Goal: Task Accomplishment & Management: Manage account settings

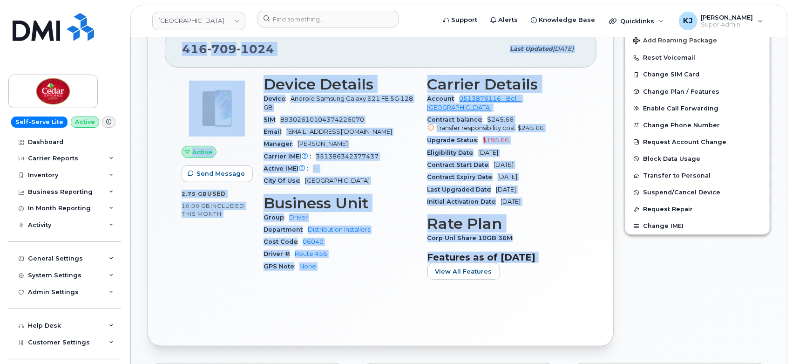
scroll to position [207, 0]
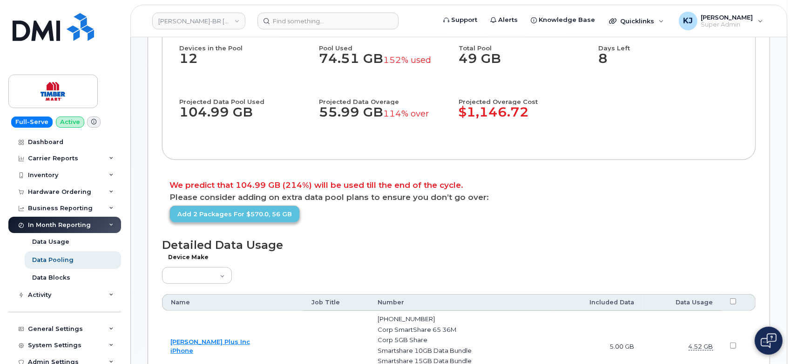
scroll to position [155, 0]
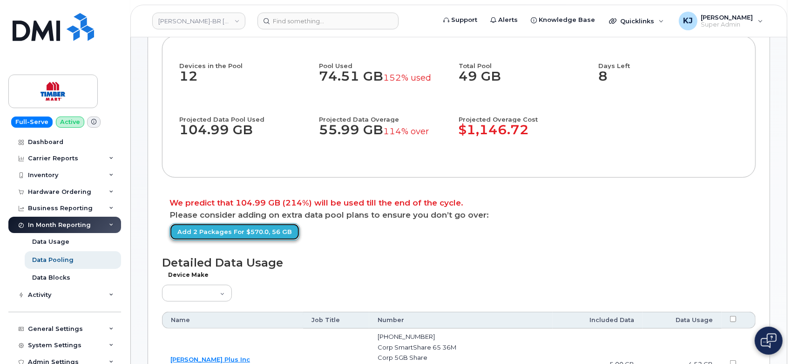
click at [275, 240] on link "Add 2 packages for $570.0, 56 GB" at bounding box center [234, 231] width 130 height 17
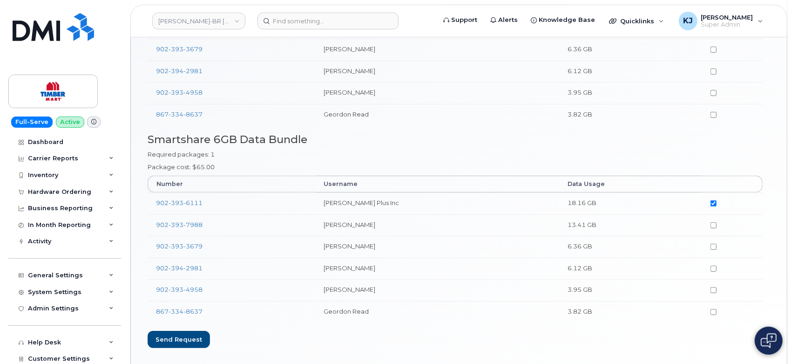
scroll to position [190, 0]
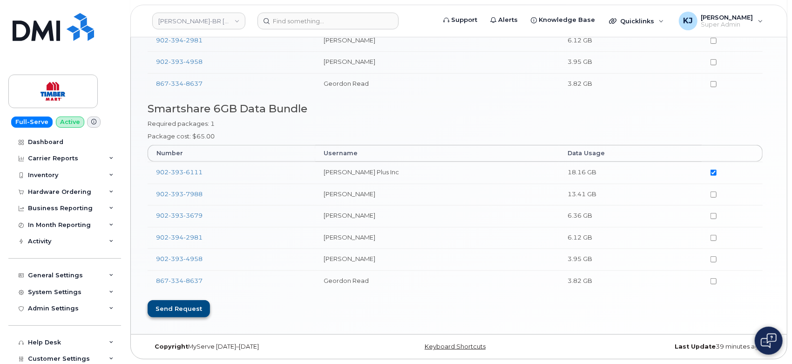
click at [182, 309] on div "Send request" at bounding box center [179, 308] width 62 height 17
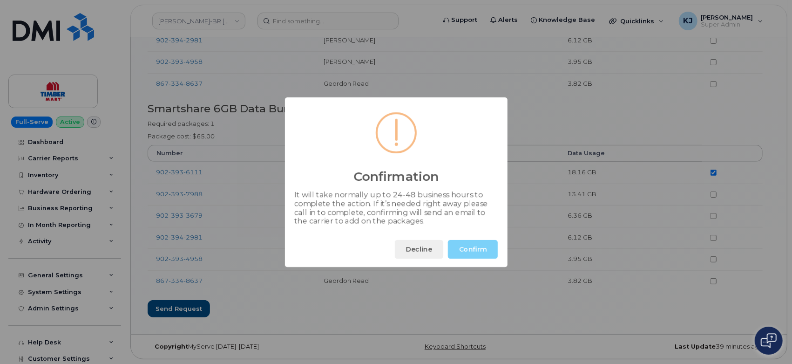
click at [474, 251] on button "Confirm" at bounding box center [473, 249] width 50 height 19
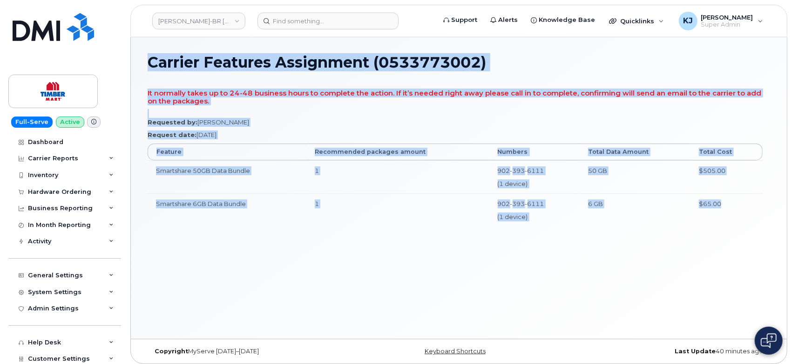
drag, startPoint x: 152, startPoint y: 64, endPoint x: 746, endPoint y: 214, distance: 612.7
click at [746, 214] on div "Carrier Features Assignment (0533773002) It normally takes up to 24-48 business…" at bounding box center [459, 187] width 656 height 301
copy div "Carrier Features Assignment (0533773002) It normally takes up to 24-48 business…"
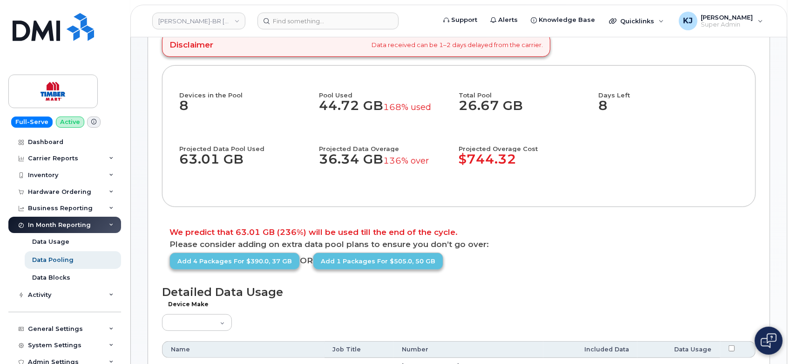
scroll to position [103, 0]
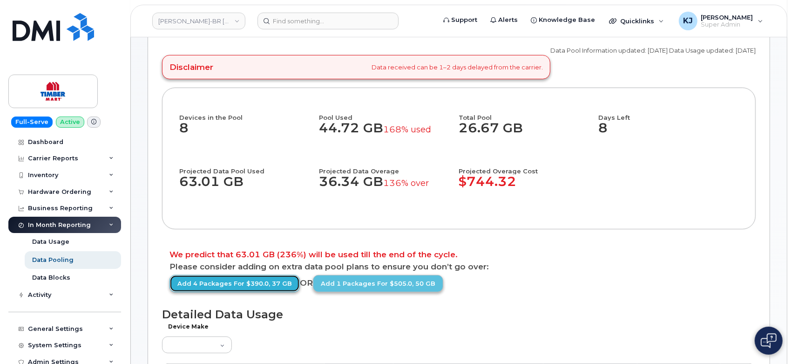
click at [236, 292] on link "Add 4 packages for $390.0, 37 GB" at bounding box center [234, 283] width 130 height 17
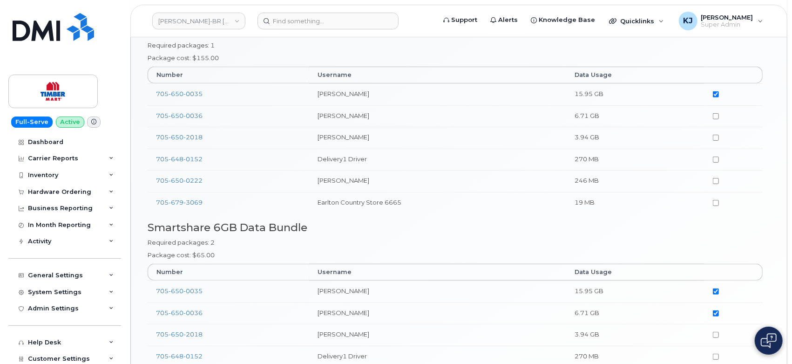
scroll to position [410, 0]
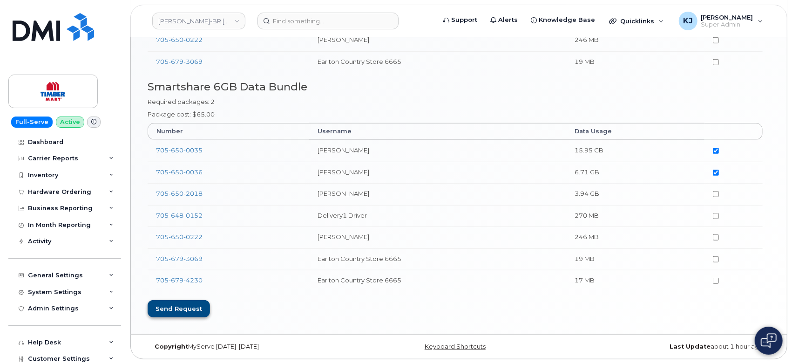
click at [183, 311] on div "Send request" at bounding box center [179, 308] width 62 height 17
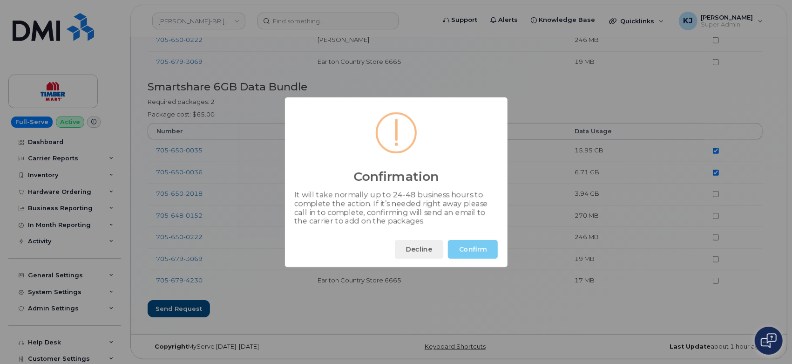
click at [471, 245] on button "Confirm" at bounding box center [473, 249] width 50 height 19
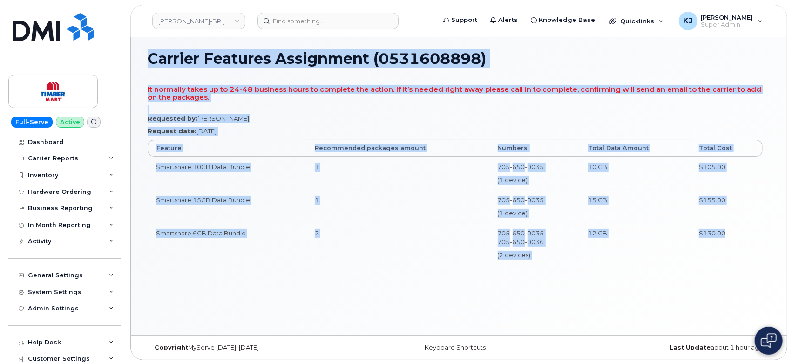
scroll to position [4, 0]
drag, startPoint x: 152, startPoint y: 61, endPoint x: 752, endPoint y: 240, distance: 625.8
click at [752, 240] on div "Carrier Features Assignment (0531608898) It normally takes up to 24-48 business…" at bounding box center [459, 183] width 656 height 301
copy div "Carrier Features Assignment (0531608898) It normally takes up to 24-48 business…"
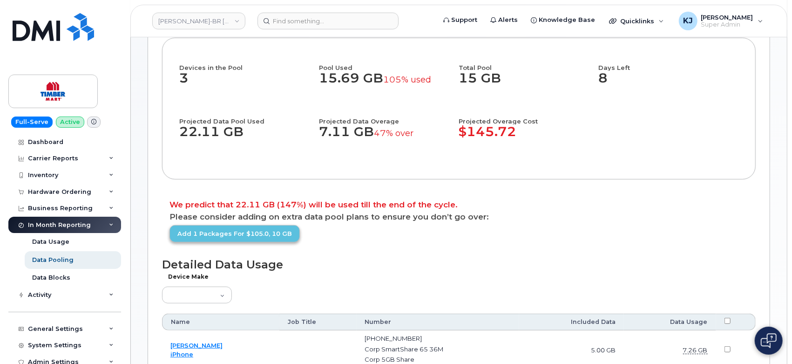
scroll to position [155, 0]
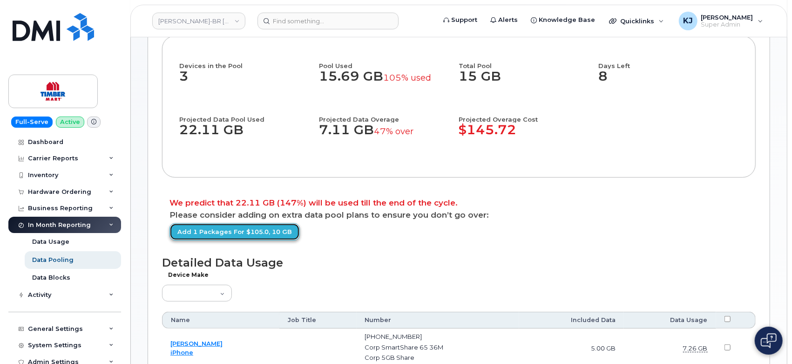
click at [279, 240] on link "Add 1 packages for $105.0, 10 GB" at bounding box center [234, 231] width 130 height 17
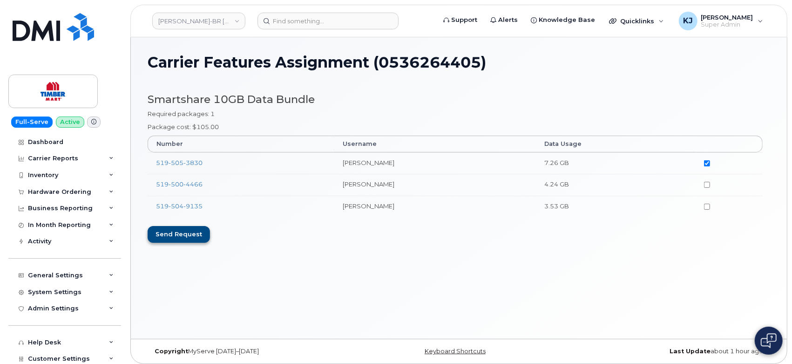
click at [191, 233] on div "Send request" at bounding box center [179, 234] width 62 height 17
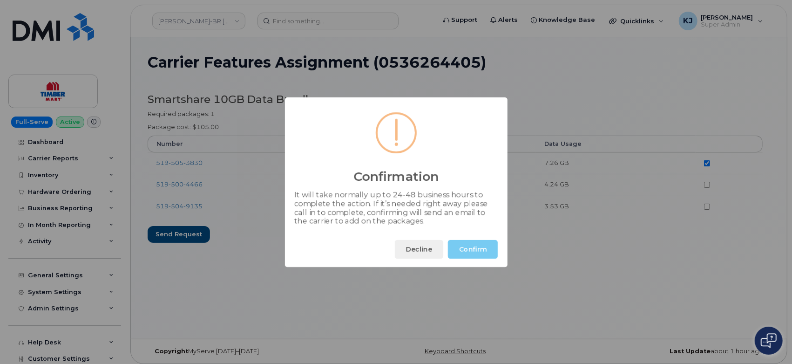
click at [482, 245] on button "Confirm" at bounding box center [473, 249] width 50 height 19
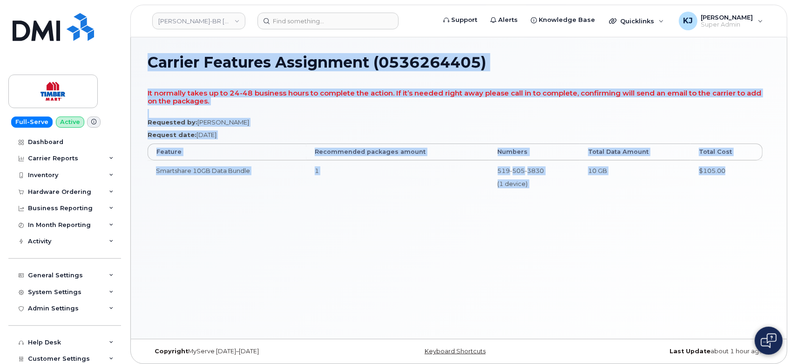
drag, startPoint x: 151, startPoint y: 61, endPoint x: 736, endPoint y: 170, distance: 594.8
click at [736, 170] on div "Carrier Features Assignment (0536264405) It normally takes up to 24-48 business…" at bounding box center [459, 187] width 656 height 301
copy div "Carrier Features Assignment (0536264405) It normally takes up to 24-48 business…"
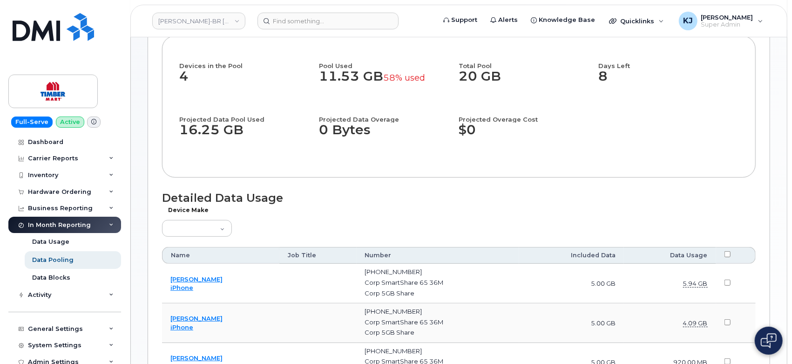
scroll to position [207, 0]
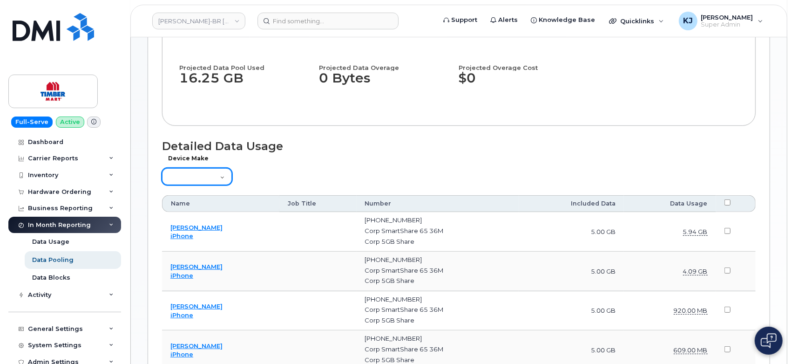
click at [216, 185] on select "Aircard Android Blackberry Cell Phone GPS HUB iPhone Laptop Mike Modem Pager Ta…" at bounding box center [197, 176] width 70 height 17
click at [353, 187] on div "Device Make Aircard Android Blackberry Cell Phone GPS HUB iPhone Laptop Mike Mo…" at bounding box center [459, 173] width 594 height 27
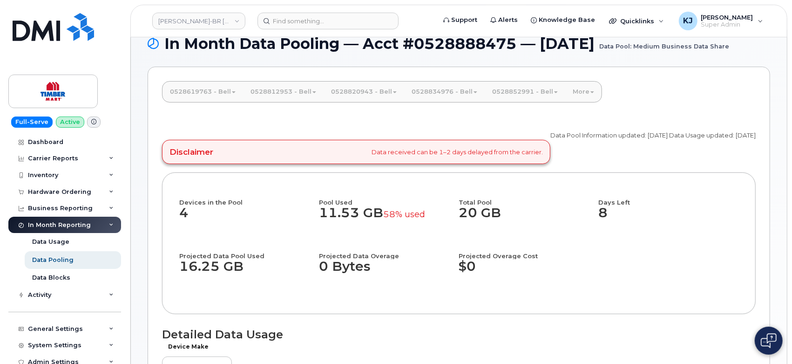
scroll to position [0, 0]
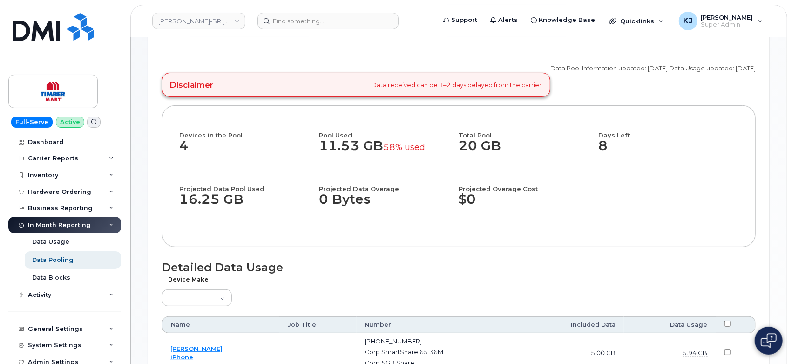
scroll to position [103, 0]
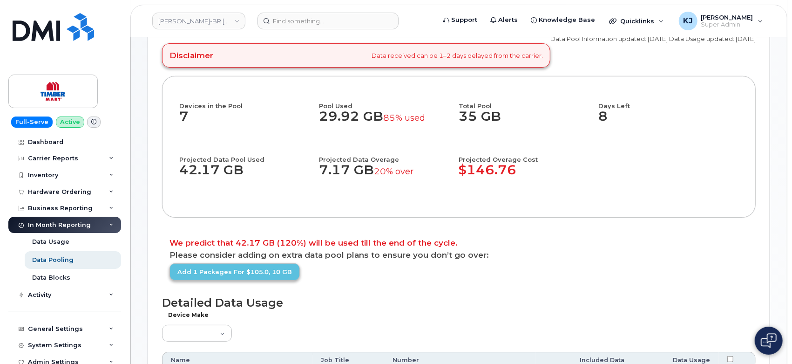
scroll to position [52, 0]
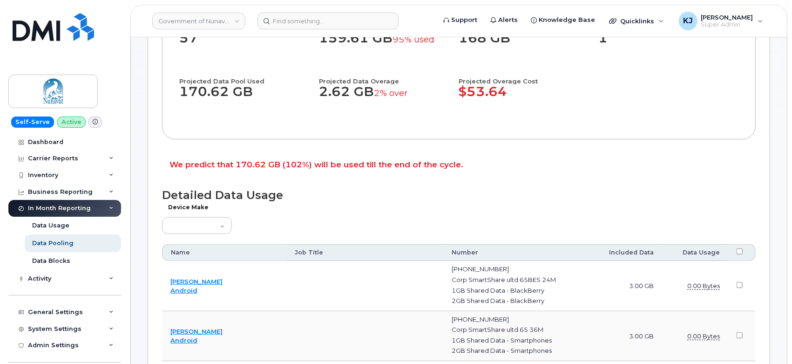
scroll to position [52, 0]
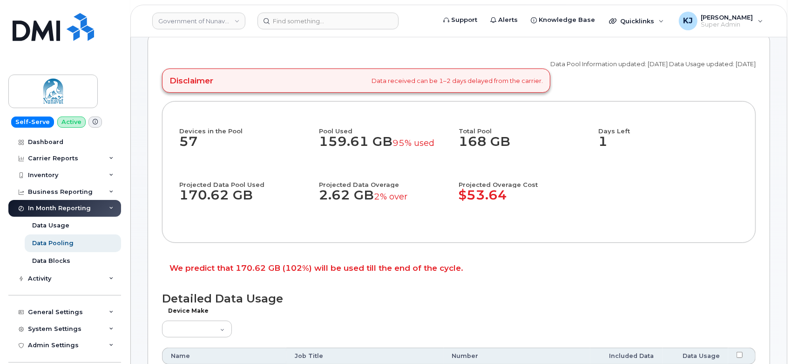
click at [305, 29] on header "Government of Nunavut - CGS - IPS DIVISION Support Alerts Knowledge Base Quickl…" at bounding box center [458, 21] width 657 height 33
click at [309, 24] on input at bounding box center [327, 21] width 141 height 17
paste input "297864"
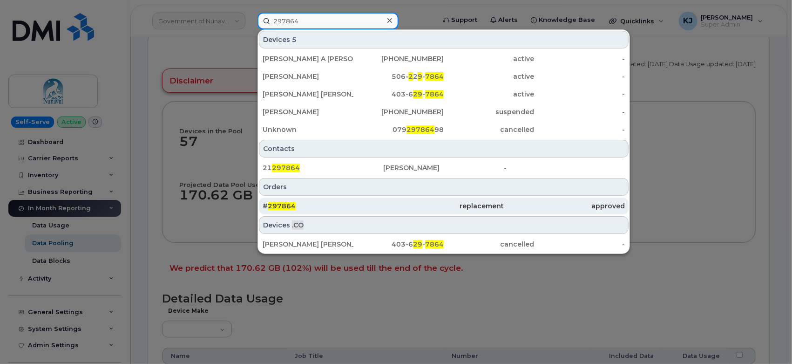
type input "297864"
click at [383, 210] on div "# 297864" at bounding box center [443, 205] width 121 height 17
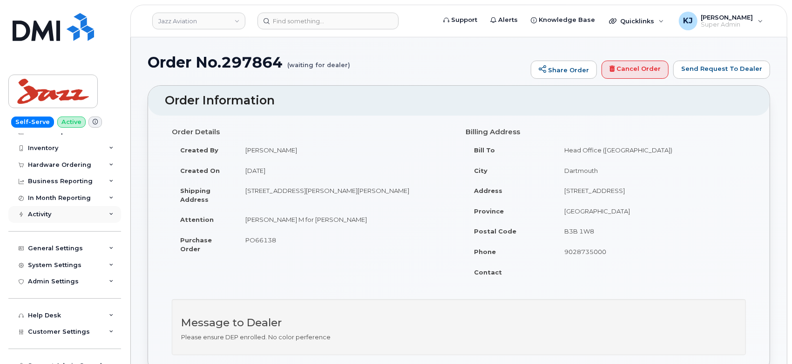
scroll to position [70, 0]
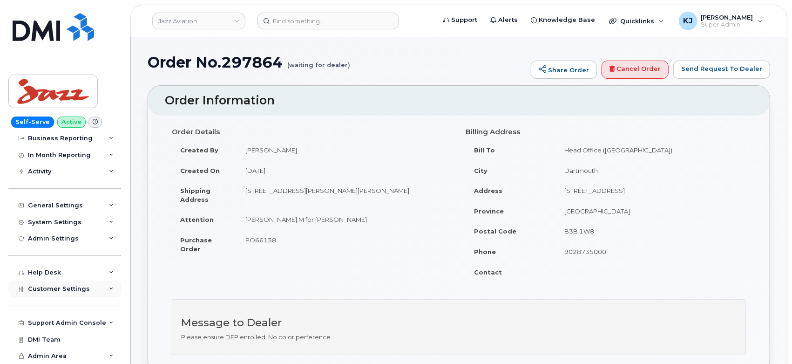
click at [88, 290] on div "Customer Settings" at bounding box center [64, 288] width 113 height 17
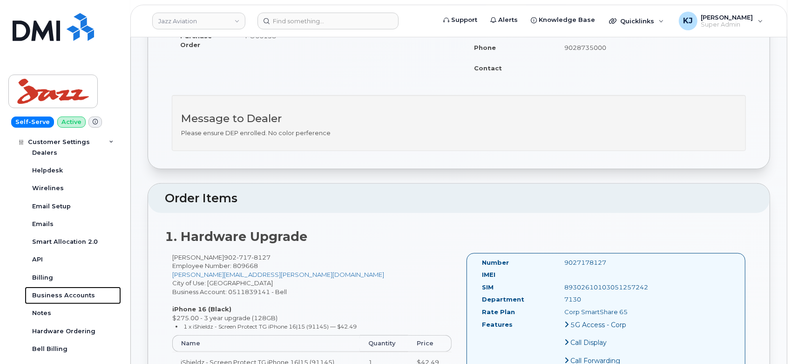
scroll to position [207, 0]
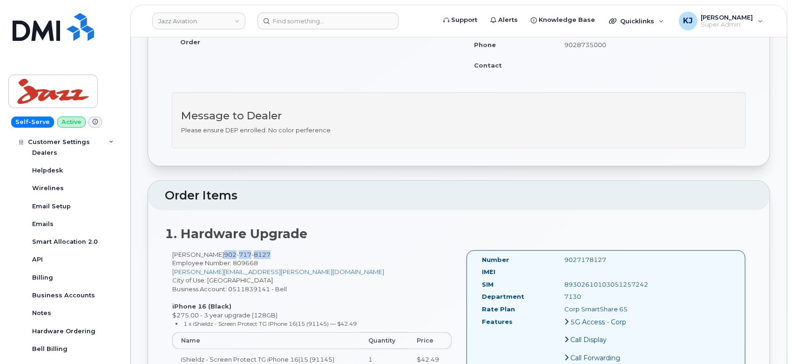
drag, startPoint x: 276, startPoint y: 252, endPoint x: 223, endPoint y: 256, distance: 53.2
click at [223, 256] on div "Sarabjeet Singh 902 717 8127 Employee Number: 809668 Sarabjeet.Singh@flyjazz.ca…" at bounding box center [312, 314] width 294 height 128
copy span "902 717 8127"
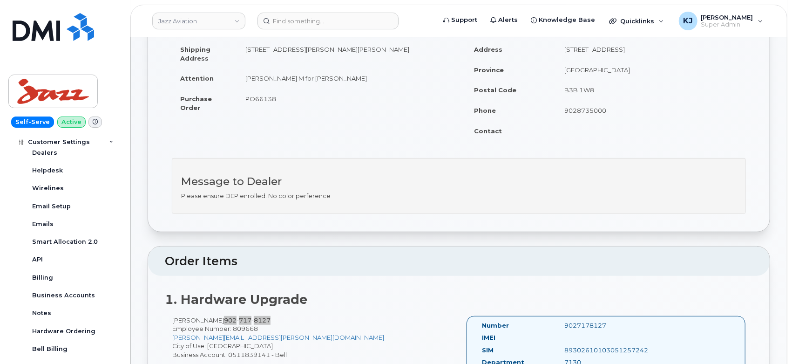
scroll to position [0, 0]
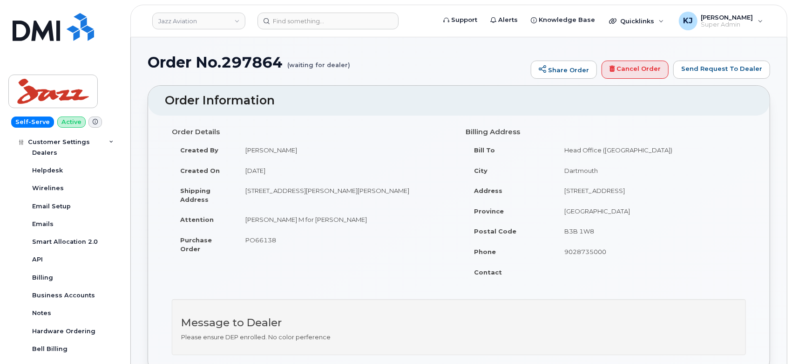
click at [258, 236] on span "PO66138" at bounding box center [260, 239] width 31 height 7
click at [257, 236] on span "PO66138" at bounding box center [260, 239] width 31 height 7
copy span "PO66138"
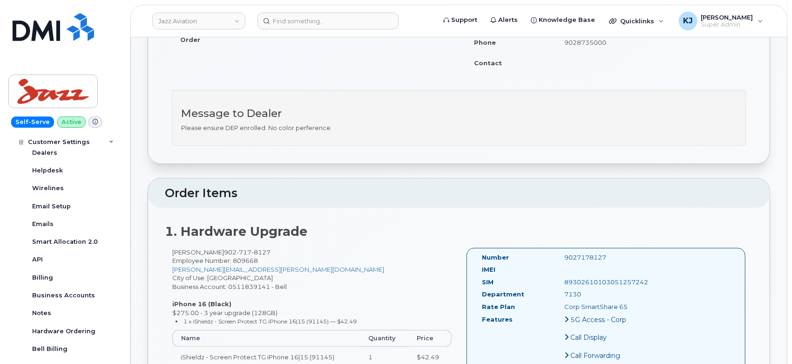
scroll to position [52, 0]
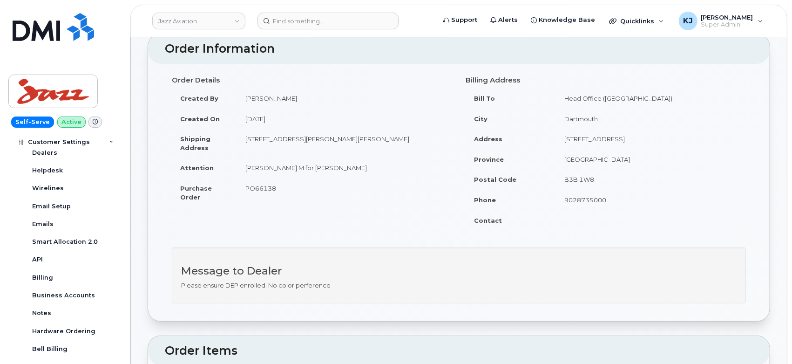
copy span "PO66138"
click at [335, 22] on input at bounding box center [327, 21] width 141 height 17
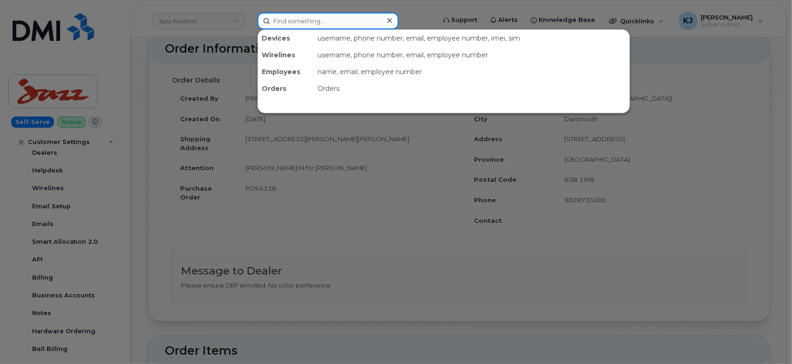
paste input "297854"
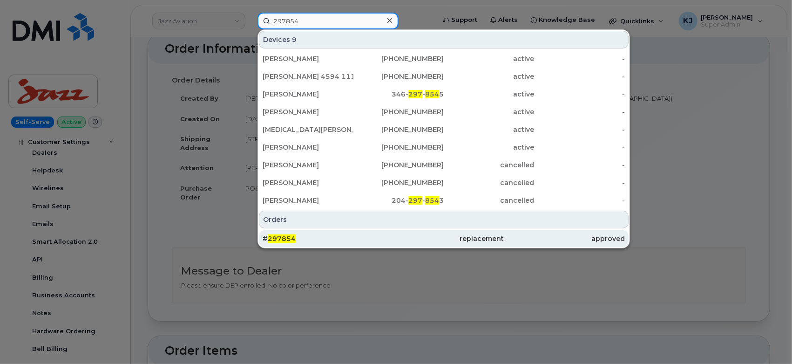
type input "297854"
click at [342, 241] on div "# 297854" at bounding box center [323, 238] width 121 height 9
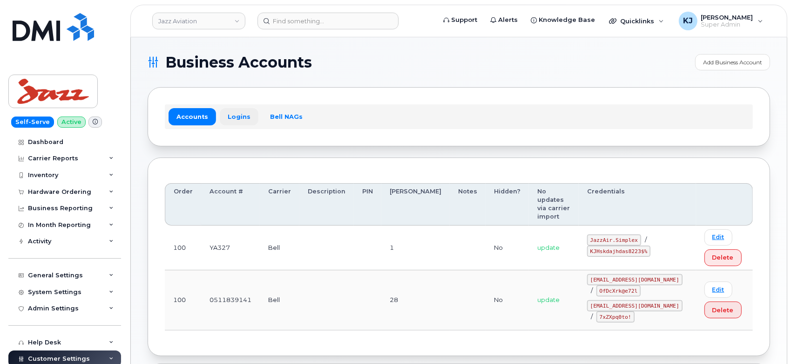
click at [236, 111] on link "Logins" at bounding box center [239, 116] width 39 height 17
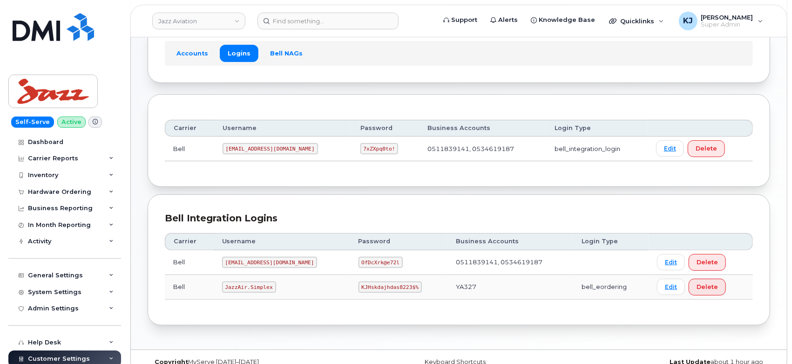
scroll to position [77, 0]
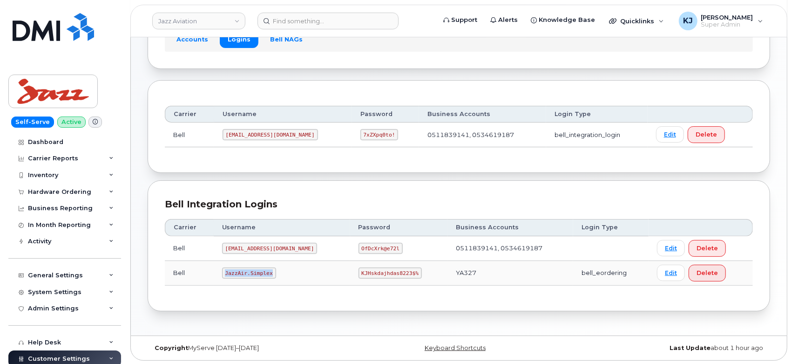
drag, startPoint x: 227, startPoint y: 272, endPoint x: 270, endPoint y: 269, distance: 43.5
click at [270, 269] on code "JazzAir.Simplex" at bounding box center [249, 272] width 54 height 11
copy code "JazzAir.Simplex"
drag, startPoint x: 337, startPoint y: 271, endPoint x: 389, endPoint y: 268, distance: 51.3
click at [389, 268] on code "KJHskdajhdas8223$%" at bounding box center [389, 272] width 63 height 11
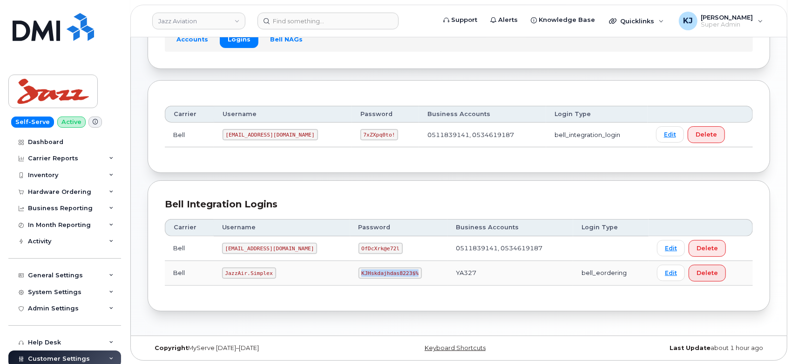
copy code "KJHskdajhdas8223$%"
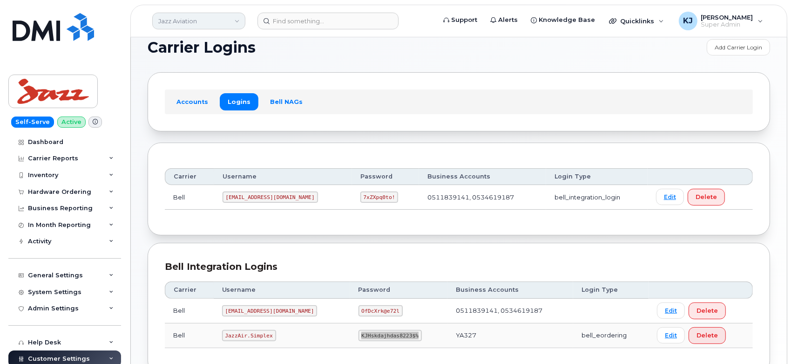
scroll to position [0, 0]
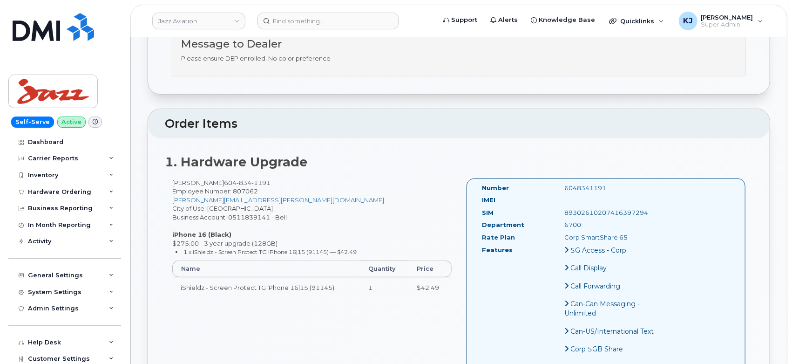
scroll to position [362, 0]
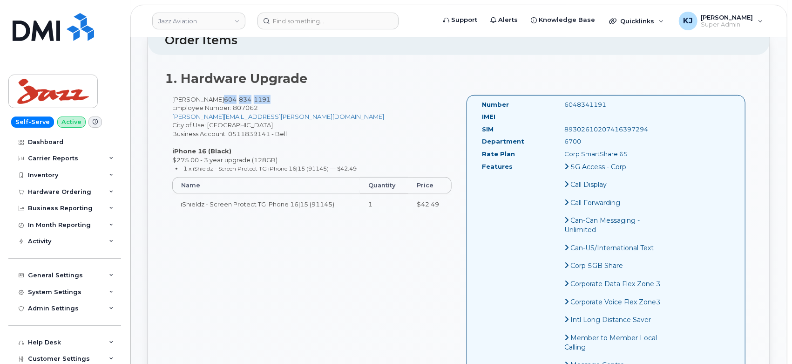
drag, startPoint x: 283, startPoint y: 97, endPoint x: 237, endPoint y: 97, distance: 46.1
click at [237, 97] on span "604 834 1191" at bounding box center [247, 98] width 47 height 7
copy span "604 834 1191"
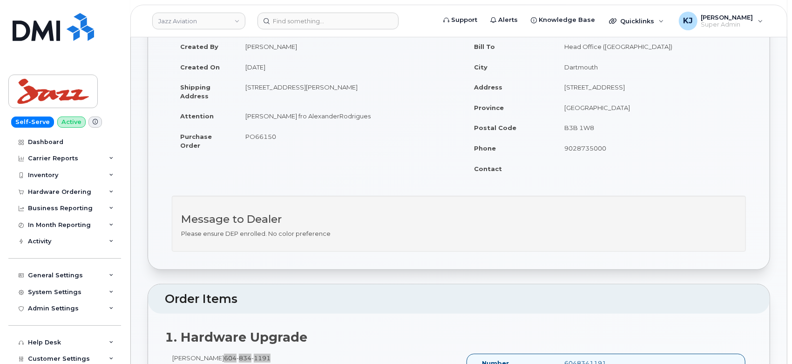
scroll to position [52, 0]
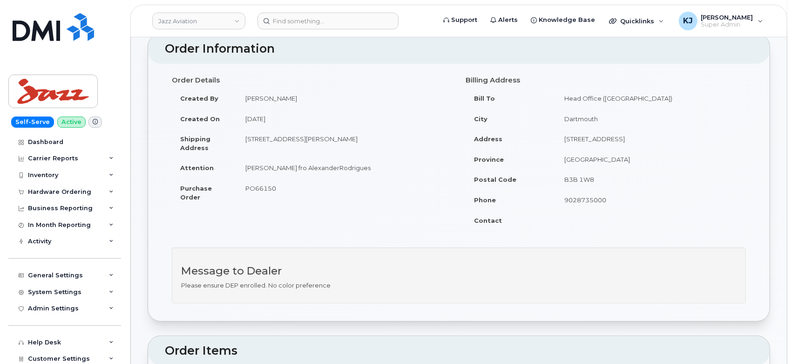
click at [261, 187] on span "PO66150" at bounding box center [260, 187] width 31 height 7
copy span "PO66150"
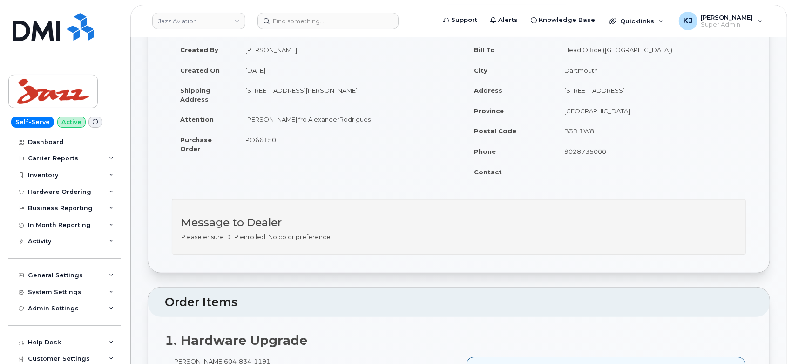
scroll to position [0, 0]
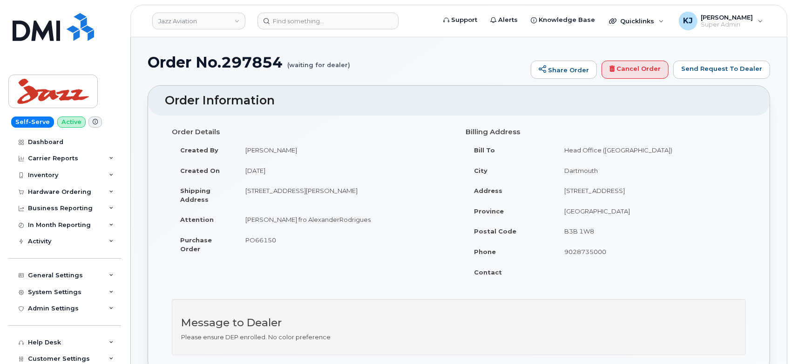
drag, startPoint x: 594, startPoint y: 189, endPoint x: 652, endPoint y: 190, distance: 58.2
click at [652, 190] on td "100-3 Spectacle Lake Dr" at bounding box center [651, 190] width 190 height 20
copy td "3 Spectacle Lake Dr"
drag, startPoint x: 246, startPoint y: 192, endPoint x: 290, endPoint y: 194, distance: 43.3
click at [290, 194] on td "5520 Miller Rd Richmond British Columbia V7B 1L9" at bounding box center [344, 194] width 215 height 29
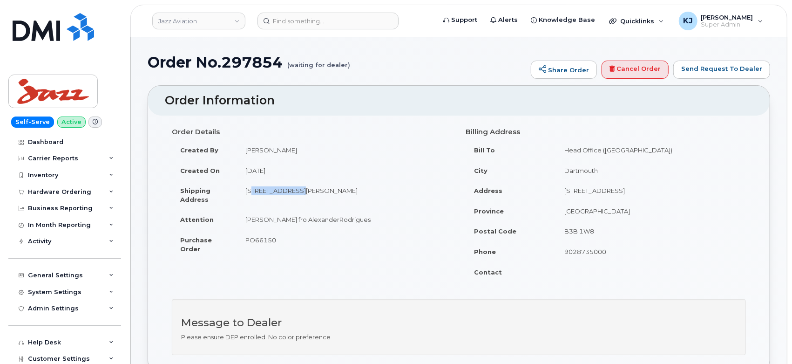
copy td "5520 Miller Rd"
drag, startPoint x: 246, startPoint y: 219, endPoint x: 339, endPoint y: 217, distance: 93.6
click at [339, 217] on td "Rutvij fro AlexanderRodrigues" at bounding box center [344, 219] width 215 height 20
copy td "Rutvij fro AlexanderRodrigues"
click at [266, 241] on span "PO66150" at bounding box center [260, 239] width 31 height 7
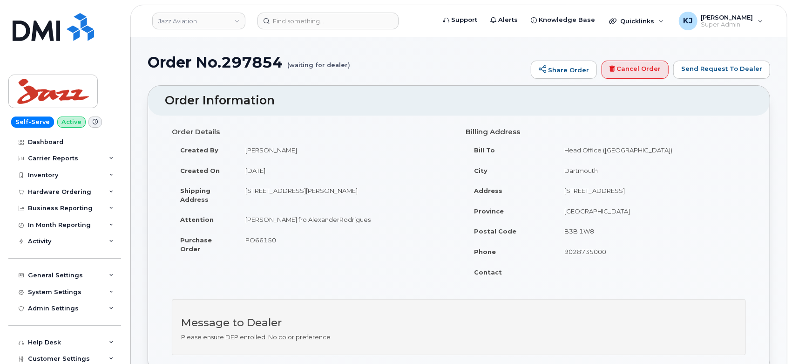
click at [264, 241] on span "PO66150" at bounding box center [260, 239] width 31 height 7
click at [263, 241] on span "PO66150" at bounding box center [260, 239] width 31 height 7
copy span "PO66150"
click at [412, 62] on h1 "Order No.297854 (waiting for dealer)" at bounding box center [337, 62] width 378 height 16
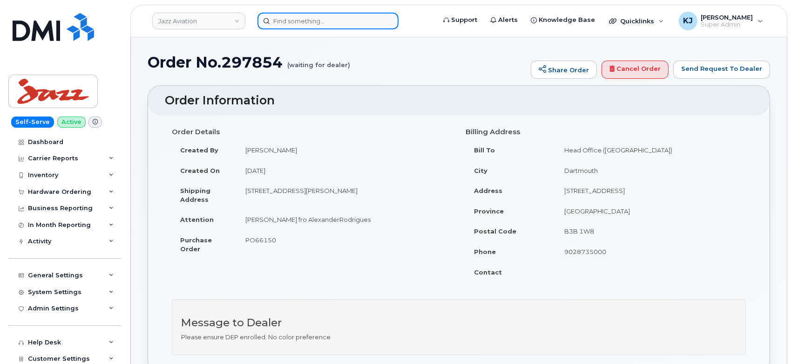
click at [319, 21] on input at bounding box center [327, 21] width 141 height 17
paste input "297863"
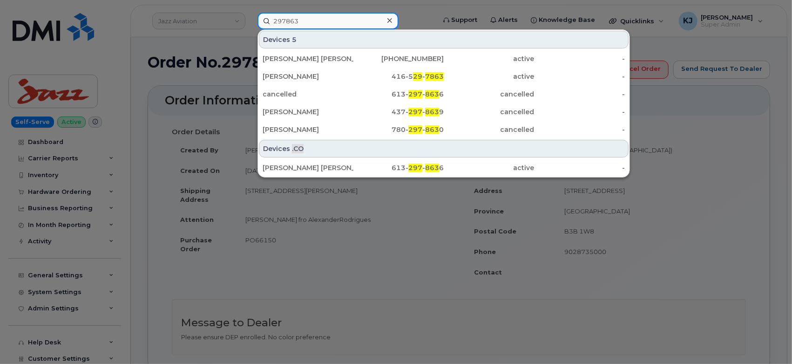
type input "297863"
drag, startPoint x: 252, startPoint y: 244, endPoint x: 268, endPoint y: 241, distance: 16.7
click at [252, 244] on div at bounding box center [396, 182] width 792 height 364
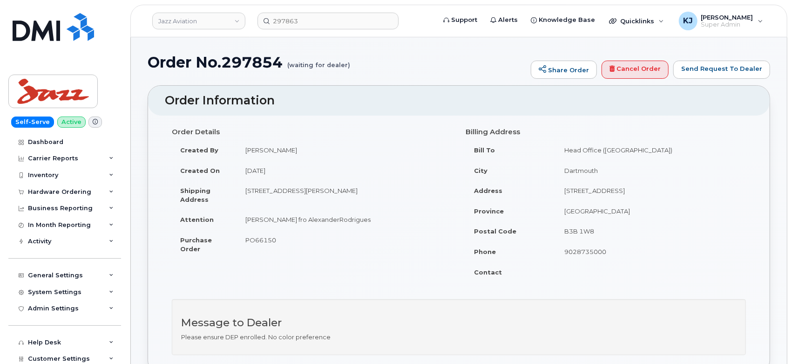
click at [261, 61] on h1 "Order No.297854 (waiting for dealer)" at bounding box center [337, 62] width 378 height 16
copy h1 "297854"
click at [68, 185] on div "Hardware Ordering" at bounding box center [64, 191] width 113 height 17
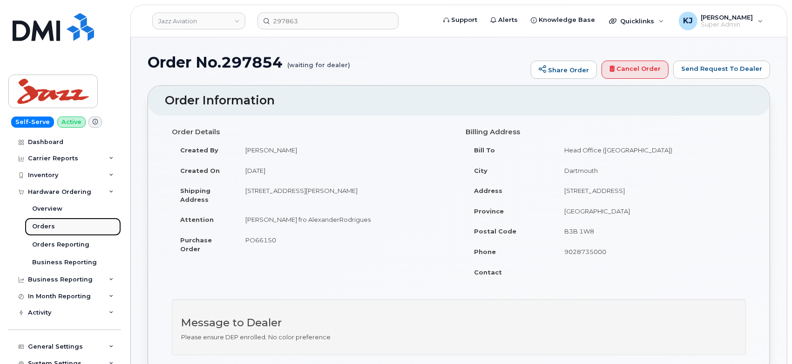
click at [48, 227] on div "Orders" at bounding box center [43, 226] width 23 height 8
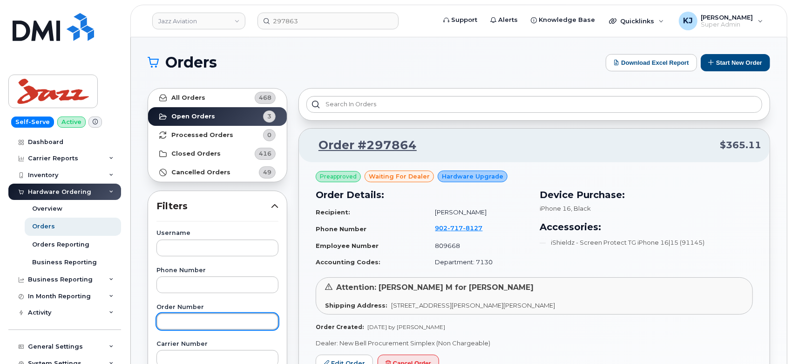
click at [208, 317] on input "text" at bounding box center [217, 321] width 122 height 17
paste input "297854"
type input "297854"
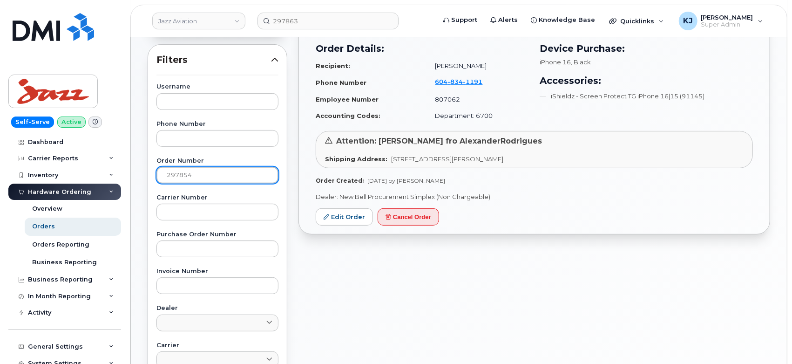
scroll to position [207, 0]
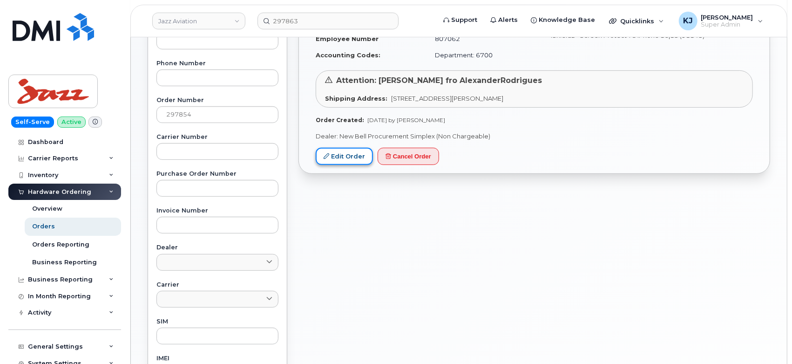
click at [347, 157] on link "Edit Order" at bounding box center [344, 156] width 57 height 17
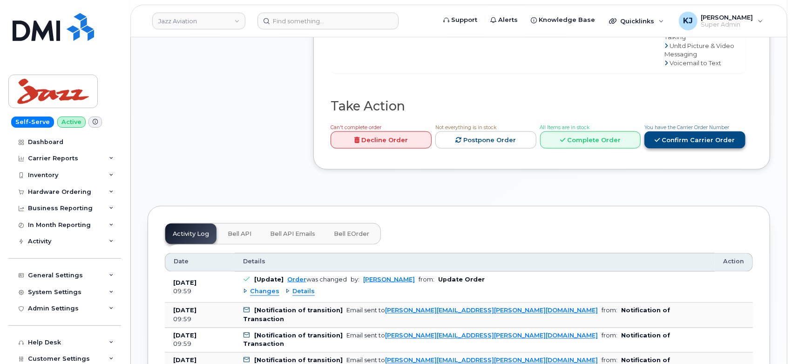
scroll to position [879, 0]
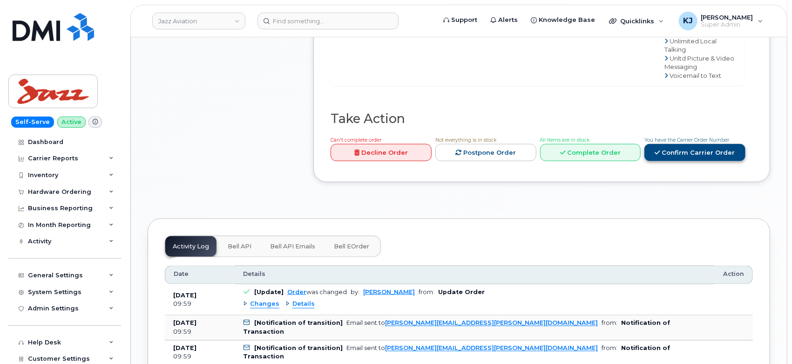
click at [690, 151] on link "Confirm Carrier Order" at bounding box center [694, 152] width 101 height 17
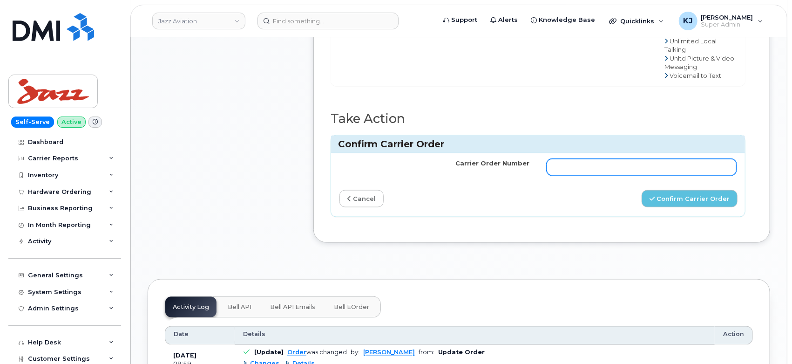
click at [603, 166] on input "Carrier Order Number" at bounding box center [642, 167] width 190 height 17
paste input "297854"
drag, startPoint x: 605, startPoint y: 169, endPoint x: 456, endPoint y: 156, distance: 150.0
click at [456, 156] on tr "Carrier Order Number 297854" at bounding box center [538, 167] width 414 height 28
paste input "3004303"
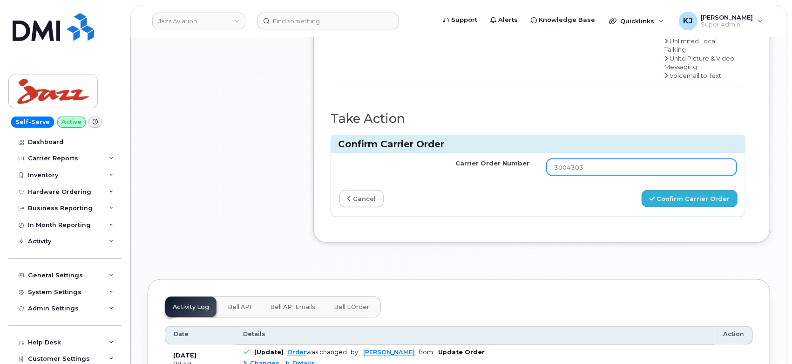
type input "3004303"
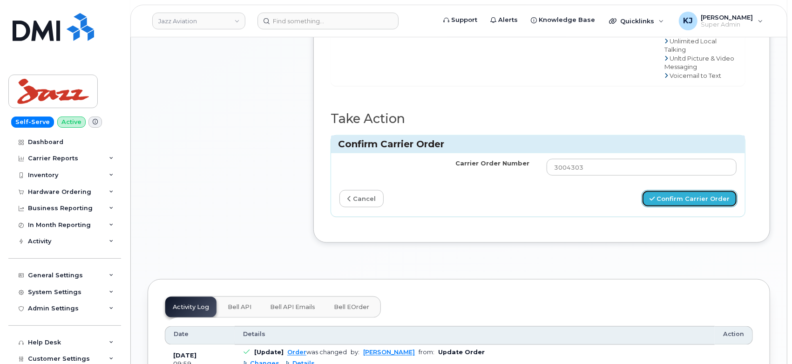
click at [702, 196] on button "Confirm Carrier Order" at bounding box center [689, 198] width 96 height 17
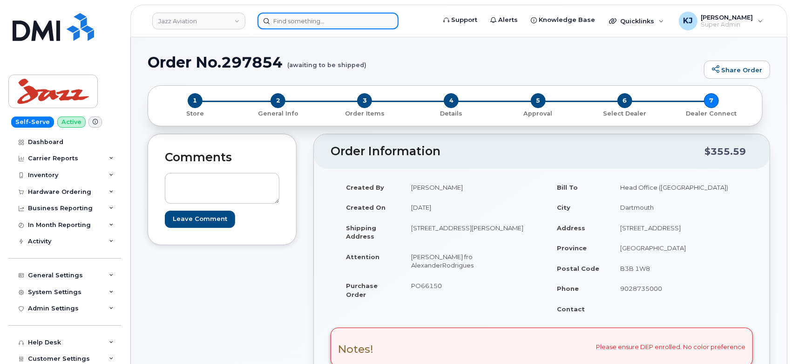
click at [339, 20] on input at bounding box center [327, 21] width 141 height 17
paste input "297863"
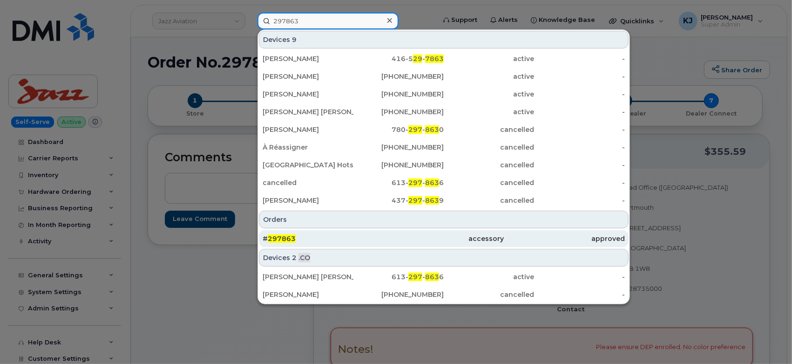
type input "297863"
click at [323, 242] on div "# 297863" at bounding box center [323, 238] width 121 height 9
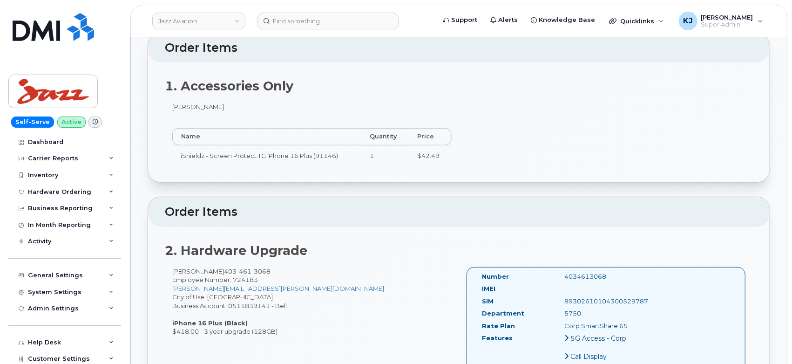
scroll to position [466, 0]
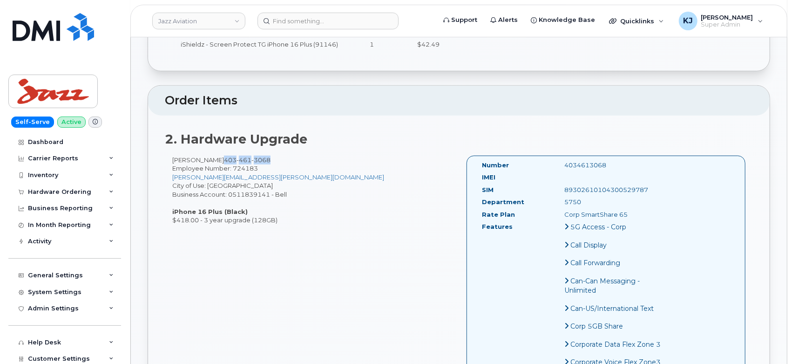
drag, startPoint x: 274, startPoint y: 156, endPoint x: 229, endPoint y: 157, distance: 45.2
click at [229, 157] on span "[PHONE_NUMBER]" at bounding box center [247, 159] width 47 height 7
copy span "[PHONE_NUMBER]"
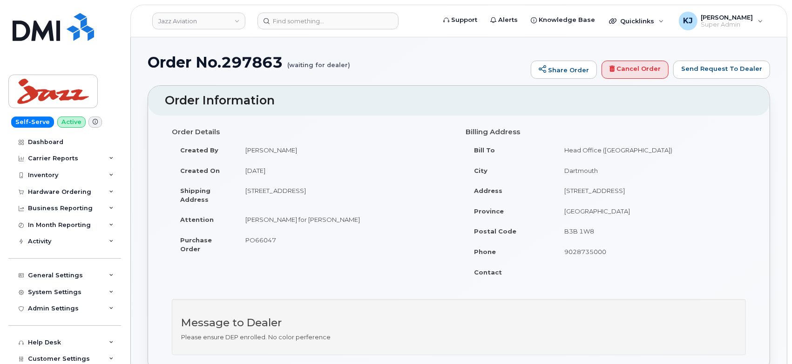
scroll to position [0, 0]
drag, startPoint x: 307, startPoint y: 219, endPoint x: 364, endPoint y: 223, distance: 56.9
click at [364, 223] on td "[PERSON_NAME] for [PERSON_NAME]" at bounding box center [344, 219] width 215 height 20
copy td "Stedman Sponton"
click at [260, 238] on span "PO66047" at bounding box center [260, 239] width 31 height 7
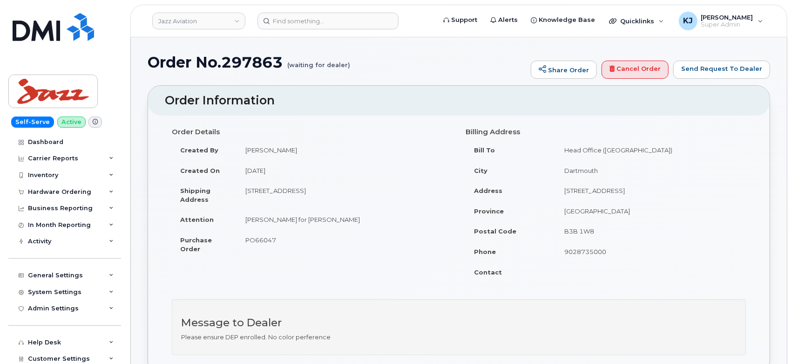
click at [260, 238] on span "PO66047" at bounding box center [260, 239] width 31 height 7
copy span "PO66047"
drag, startPoint x: 246, startPoint y: 190, endPoint x: 289, endPoint y: 194, distance: 43.5
click at [289, 194] on td "8050 22 St NE Calgary Alberta T2E 7H6" at bounding box center [344, 194] width 215 height 29
copy td "8050 22 St NE"
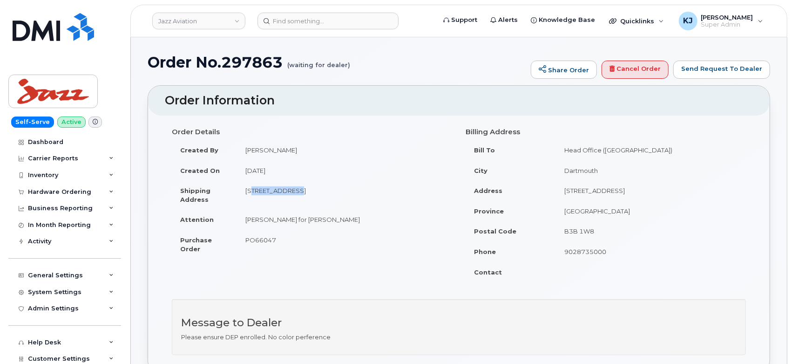
drag, startPoint x: 341, startPoint y: 190, endPoint x: 369, endPoint y: 195, distance: 28.4
click at [369, 195] on td "8050 22 St NE Calgary Alberta T2E 7H6" at bounding box center [344, 194] width 215 height 29
copy td "T2E 7H6"
drag, startPoint x: 247, startPoint y: 221, endPoint x: 361, endPoint y: 223, distance: 114.5
click at [361, 223] on td "Chintan Thakker for Stedman Sponton" at bounding box center [344, 219] width 215 height 20
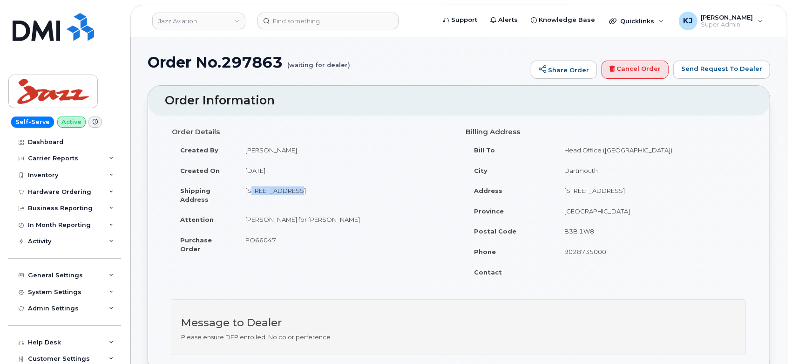
copy td "Chintan Thakker for Stedman Sponton"
click at [264, 237] on span "PO66047" at bounding box center [260, 239] width 31 height 7
click at [263, 237] on span "PO66047" at bounding box center [260, 239] width 31 height 7
copy span "PO66047"
click at [196, 22] on link "Jazz Aviation" at bounding box center [198, 21] width 93 height 17
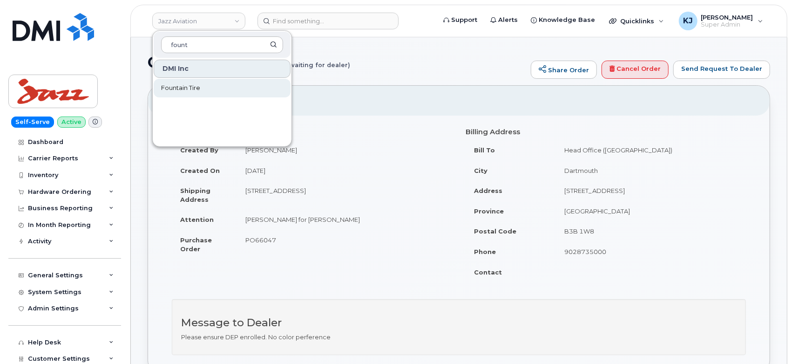
type input "fount"
click at [199, 92] on span "Fountain Tire" at bounding box center [180, 87] width 39 height 9
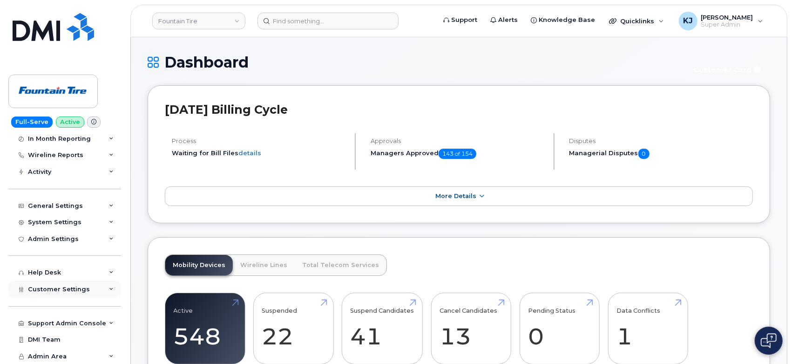
click at [70, 289] on span "Customer Settings" at bounding box center [59, 288] width 62 height 7
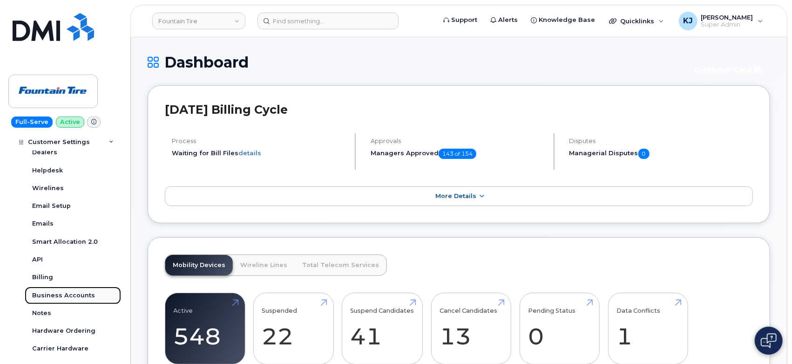
click at [70, 291] on div "Business Accounts" at bounding box center [63, 295] width 63 height 8
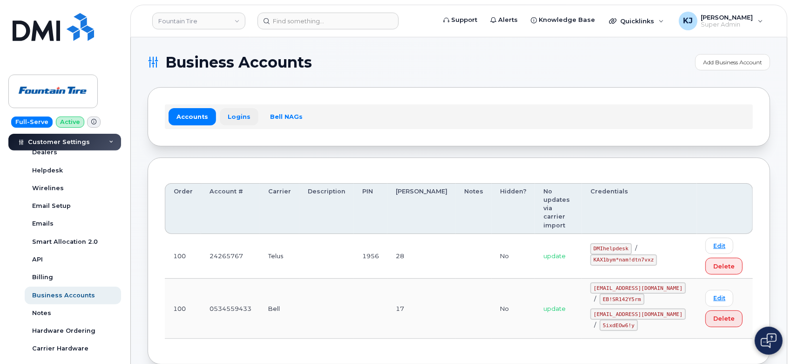
click at [240, 118] on link "Logins" at bounding box center [239, 116] width 39 height 17
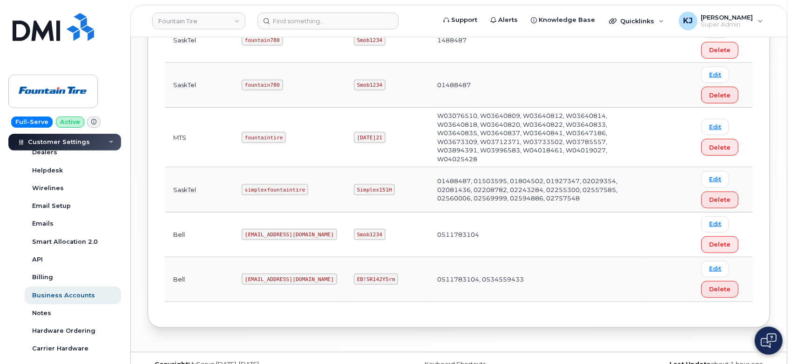
scroll to position [224, 0]
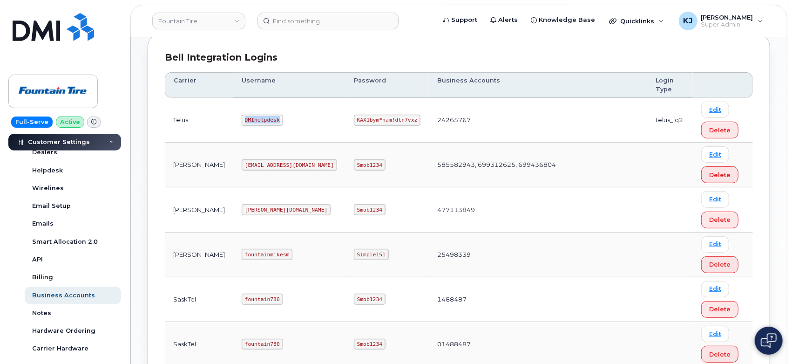
drag, startPoint x: 246, startPoint y: 116, endPoint x: 200, endPoint y: 116, distance: 46.1
click at [200, 116] on tr "Telus DMIhelpdesk KAX1bym*nam!dtn7vxz 24265767 telus_iq2 Edit Delete" at bounding box center [459, 120] width 588 height 45
copy tr "DMIhelpdesk"
drag, startPoint x: 294, startPoint y: 118, endPoint x: 348, endPoint y: 118, distance: 54.5
click at [354, 118] on code "KAX1bym*nam!dtn7vxz" at bounding box center [387, 120] width 67 height 11
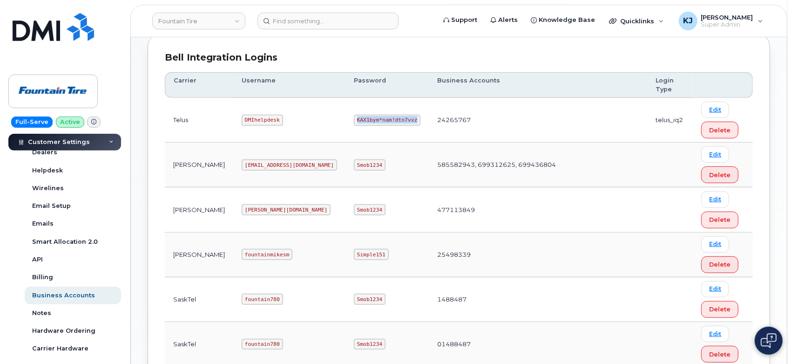
copy code "KAX1bym*nam!dtn7vxz"
click at [292, 20] on input at bounding box center [327, 21] width 141 height 17
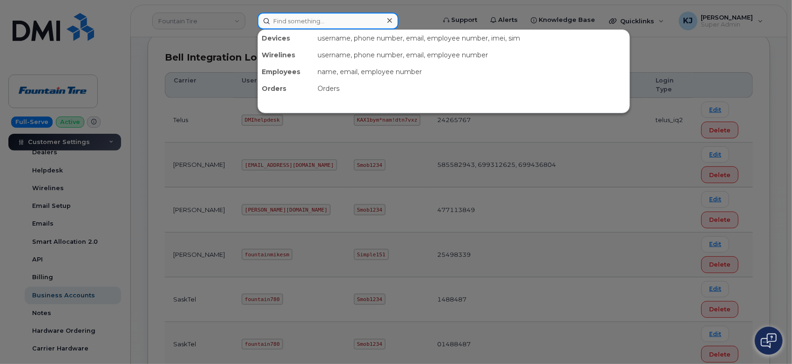
paste input "297859"
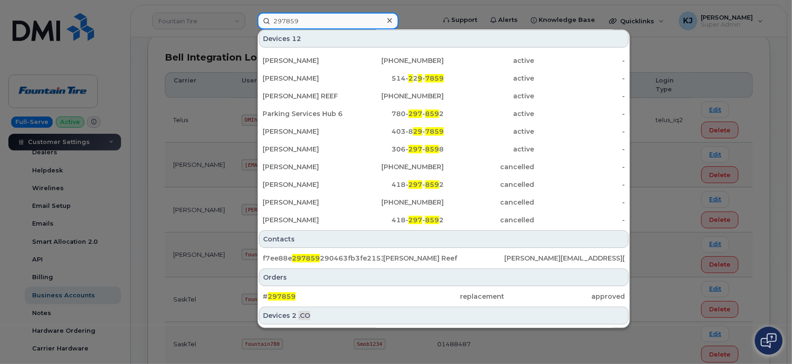
scroll to position [67, 0]
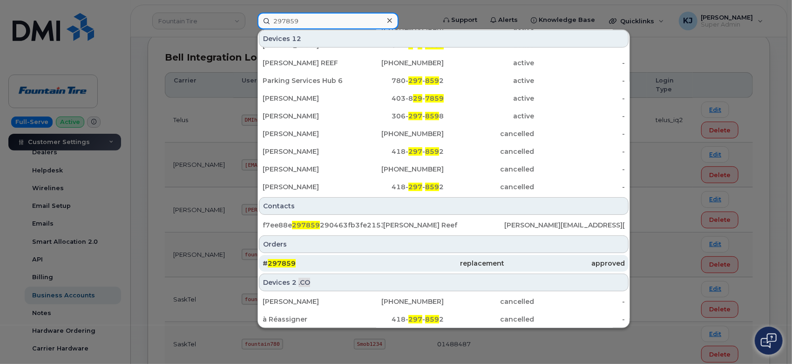
type input "297859"
click at [327, 257] on div "# 297859" at bounding box center [323, 263] width 121 height 17
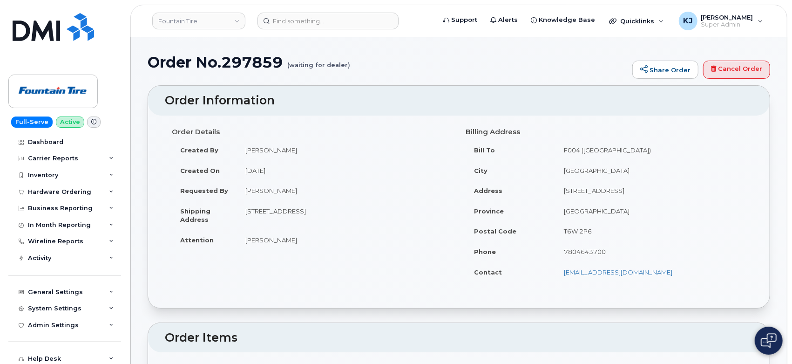
drag, startPoint x: 245, startPoint y: 239, endPoint x: 291, endPoint y: 241, distance: 45.7
click at [291, 241] on td "Bryan Tkachuk" at bounding box center [344, 239] width 215 height 20
copy td "Bryan Tkachuk"
drag, startPoint x: 580, startPoint y: 190, endPoint x: 634, endPoint y: 195, distance: 54.2
click at [634, 195] on td "1006-103A Street SW Suite 301" at bounding box center [650, 190] width 190 height 20
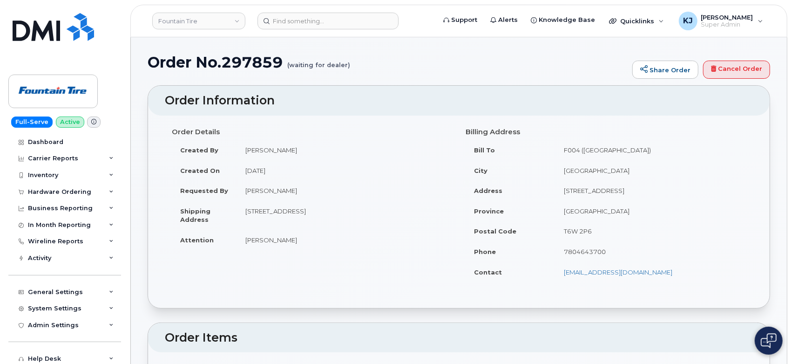
drag, startPoint x: 559, startPoint y: 189, endPoint x: 626, endPoint y: 196, distance: 66.9
click at [626, 196] on td "1006-103A Street SW Suite 301" at bounding box center [650, 190] width 190 height 20
copy td "1006-103A Street SW"
drag, startPoint x: 586, startPoint y: 233, endPoint x: 557, endPoint y: 231, distance: 28.9
click at [557, 231] on td "T6W 2P6" at bounding box center [650, 231] width 190 height 20
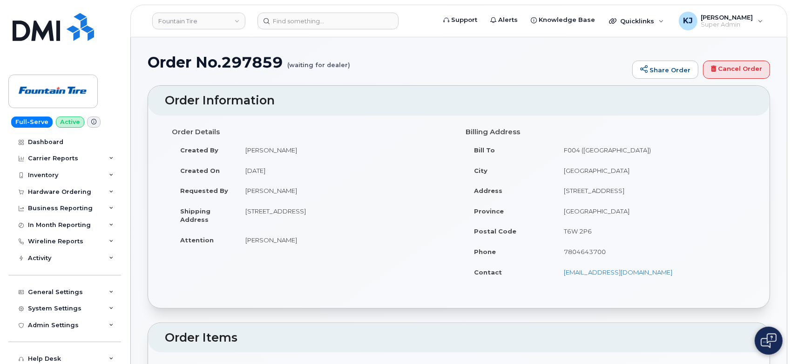
copy td "T6W 2P6"
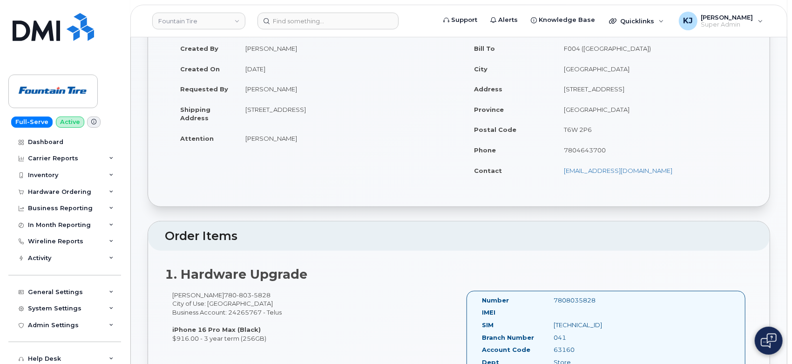
scroll to position [103, 0]
drag, startPoint x: 607, startPoint y: 153, endPoint x: 559, endPoint y: 152, distance: 48.9
click at [559, 152] on td "7804643700" at bounding box center [650, 148] width 190 height 20
copy td "7804643700"
drag, startPoint x: 400, startPoint y: 68, endPoint x: 381, endPoint y: 61, distance: 20.9
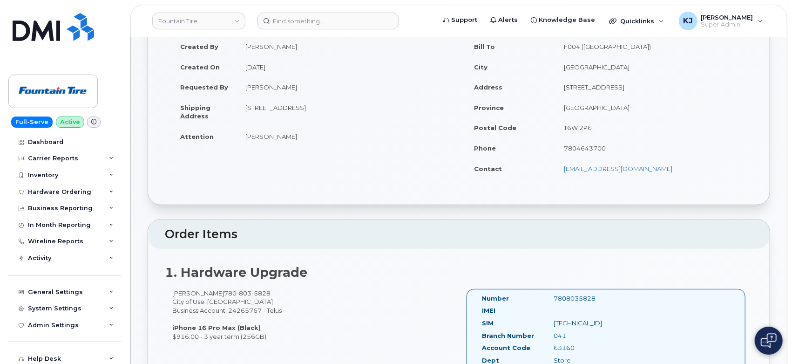
click at [399, 68] on td "August 11, 2025" at bounding box center [344, 67] width 215 height 20
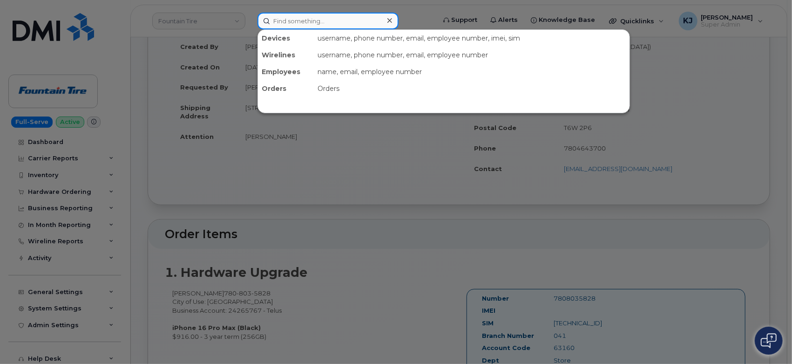
click at [339, 25] on input at bounding box center [327, 21] width 141 height 17
paste input "9022332098"
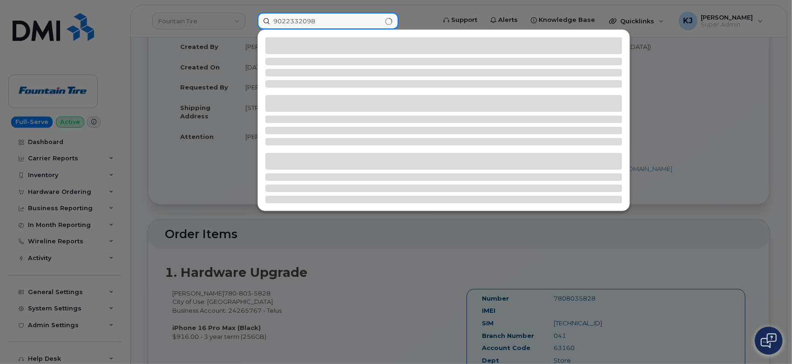
type input "9022332098"
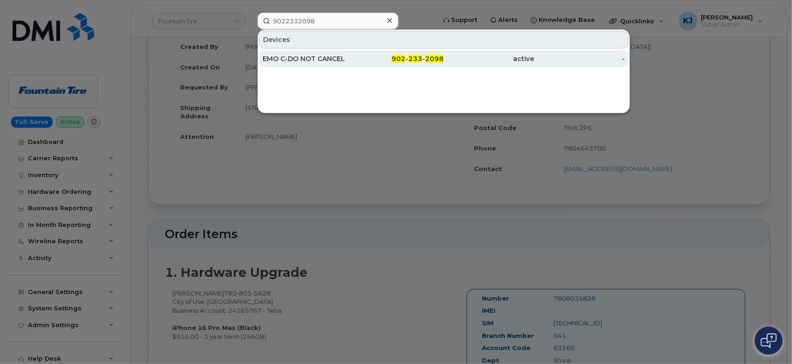
click at [332, 54] on div "EMO C-DO NOT CANCEL" at bounding box center [308, 58] width 91 height 9
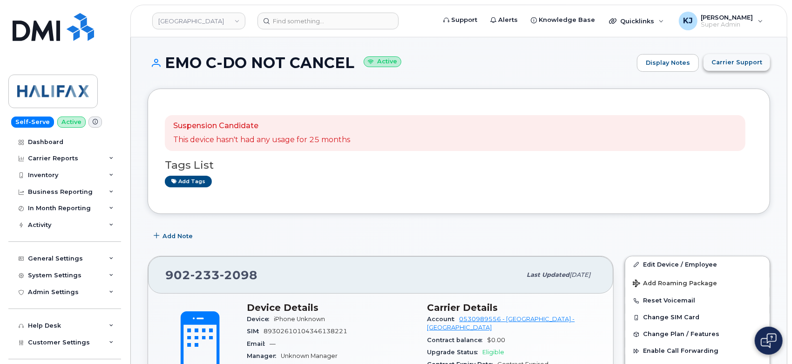
click at [739, 59] on span "Carrier Support" at bounding box center [736, 62] width 51 height 9
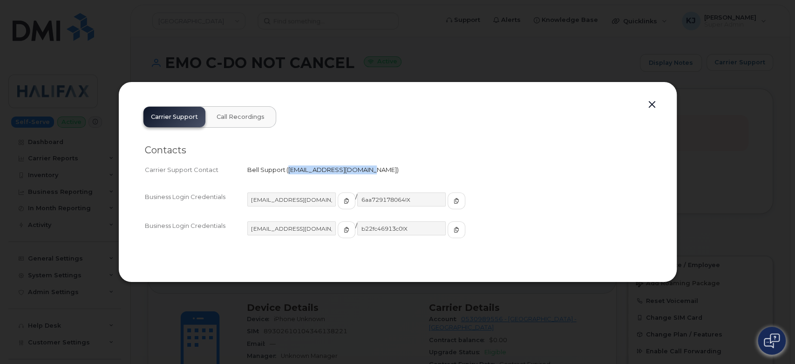
drag, startPoint x: 288, startPoint y: 168, endPoint x: 364, endPoint y: 164, distance: 76.4
click at [364, 164] on div "Carrier Support Contact Bell Support   [EMAIL_ADDRESS][DOMAIN_NAME]" at bounding box center [398, 169] width 506 height 13
copy span "[EMAIL_ADDRESS][DOMAIN_NAME]"
drag, startPoint x: 591, startPoint y: 63, endPoint x: 559, endPoint y: 65, distance: 32.2
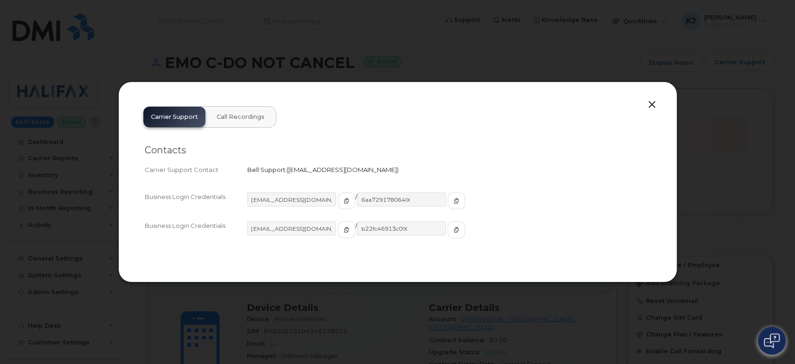
click at [590, 64] on div at bounding box center [397, 182] width 795 height 364
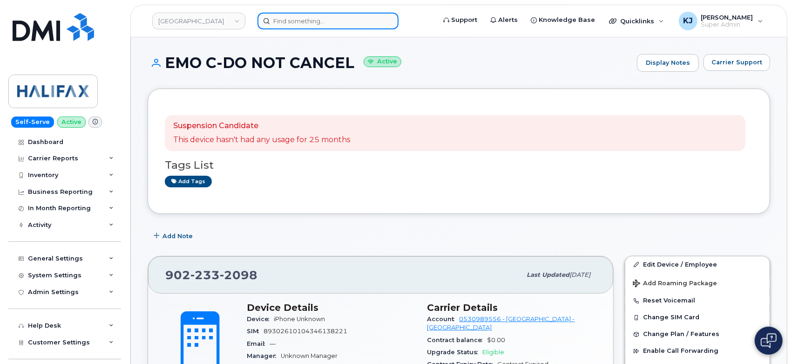
click at [327, 25] on input at bounding box center [327, 21] width 141 height 17
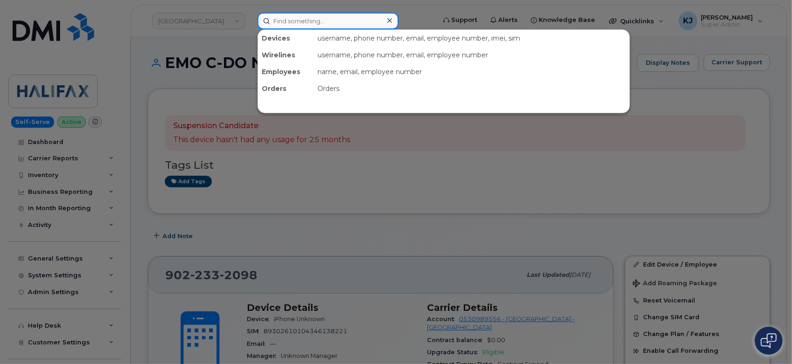
paste input "5873372377"
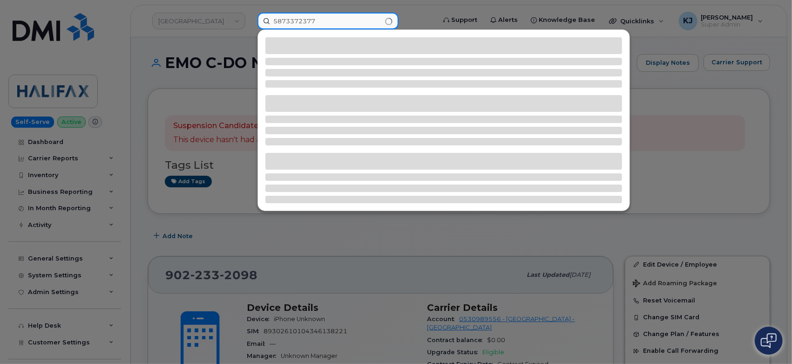
type input "5873372377"
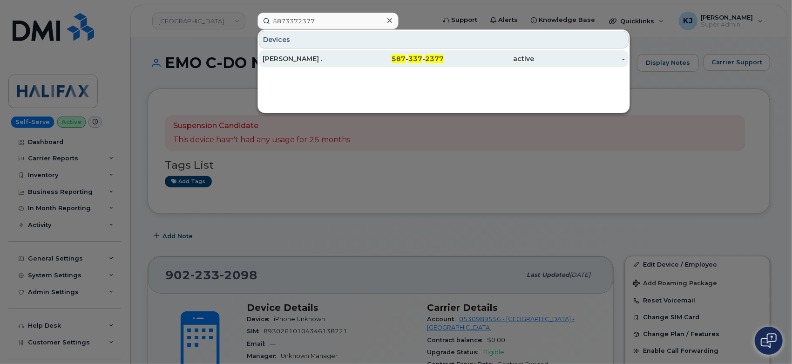
click at [365, 58] on div "587 - 337 - 2377" at bounding box center [398, 58] width 91 height 9
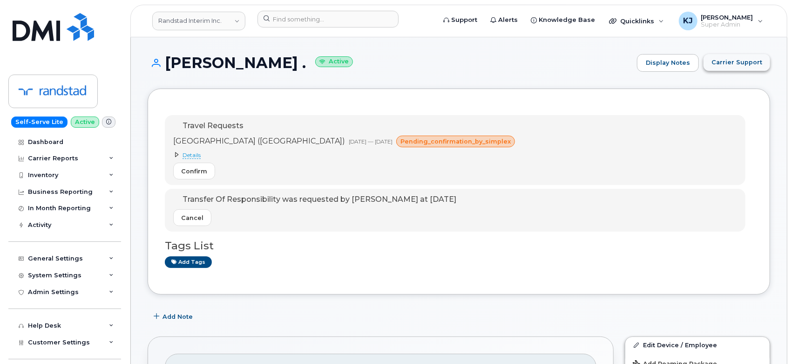
click at [747, 61] on span "Carrier Support" at bounding box center [736, 62] width 51 height 9
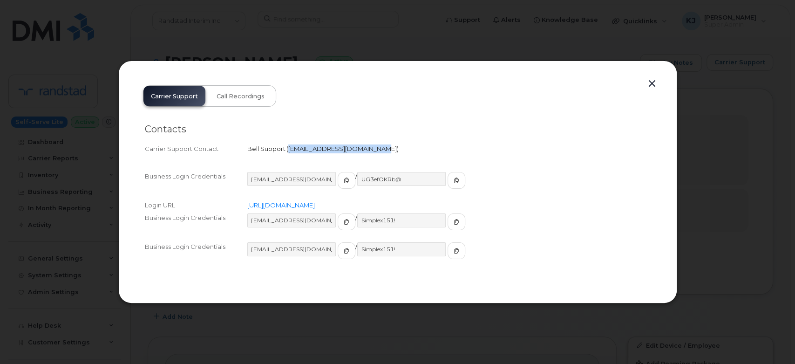
drag, startPoint x: 287, startPoint y: 148, endPoint x: 365, endPoint y: 148, distance: 78.2
click at [365, 148] on span "wirelessclientcare@bell.ca" at bounding box center [342, 148] width 108 height 7
copy span "wirelessclientcare@bell.ca"
click at [652, 82] on button "button" at bounding box center [652, 83] width 14 height 13
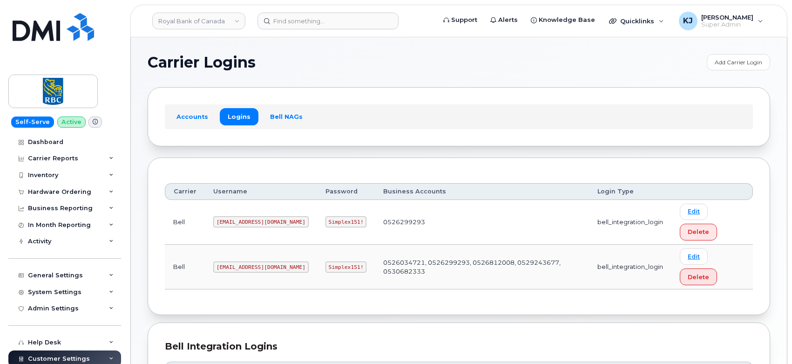
scroll to position [127, 0]
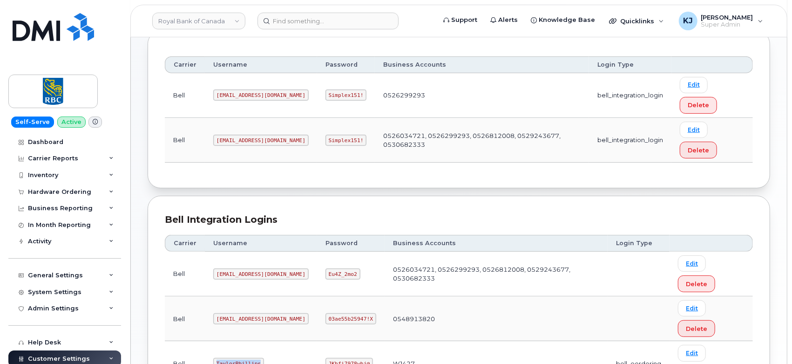
drag, startPoint x: 256, startPoint y: 271, endPoint x: 187, endPoint y: 271, distance: 68.9
click at [187, 341] on tr "Bell TaylorPhillips JKhfi7978whj@ WJ427 bell_eordering Edit Delete" at bounding box center [459, 363] width 588 height 45
copy tr "TaylorPhillips"
drag, startPoint x: 308, startPoint y: 270, endPoint x: 341, endPoint y: 273, distance: 33.2
click at [341, 358] on code "JKhfi7978whj@" at bounding box center [348, 363] width 47 height 11
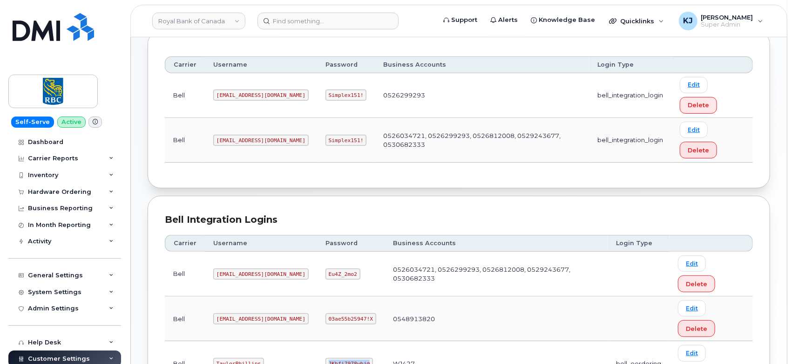
copy code "JKhfi7978whj@"
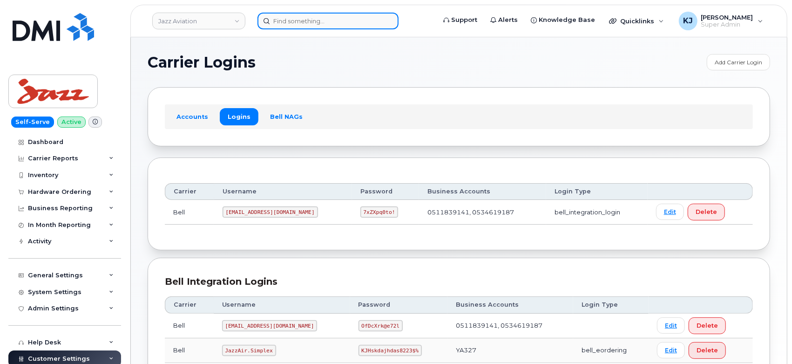
click at [319, 14] on input at bounding box center [327, 21] width 141 height 17
paste input "297452"
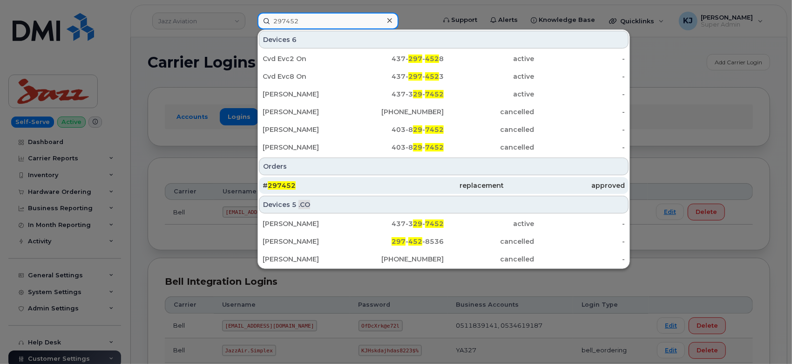
type input "297452"
click at [324, 186] on div "# 297452" at bounding box center [323, 185] width 121 height 9
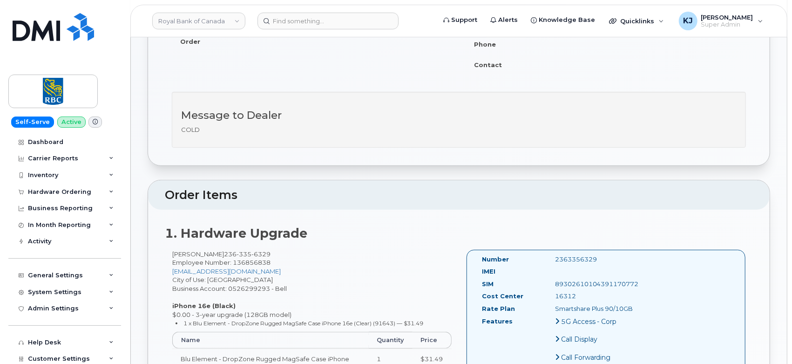
scroll to position [310, 0]
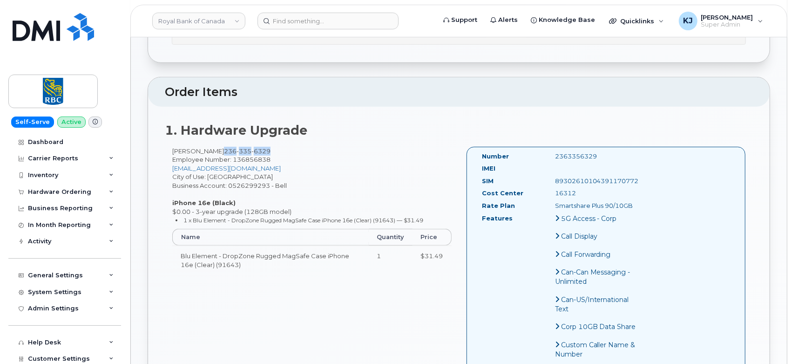
drag, startPoint x: 264, startPoint y: 149, endPoint x: 213, endPoint y: 146, distance: 51.3
click at [213, 147] on div "Keenan Geib 236 335 6329 Employee Number: 136856838 kgeib@phn.com City of Use: …" at bounding box center [312, 215] width 294 height 136
copy span "236 335 6329"
click at [245, 185] on div "Keenan Geib 236 335 6329 Employee Number: 136856838 kgeib@phn.com City of Use: …" at bounding box center [312, 215] width 294 height 136
click at [244, 185] on div "Keenan Geib 236 335 6329 Employee Number: 136856838 kgeib@phn.com City of Use: …" at bounding box center [312, 215] width 294 height 136
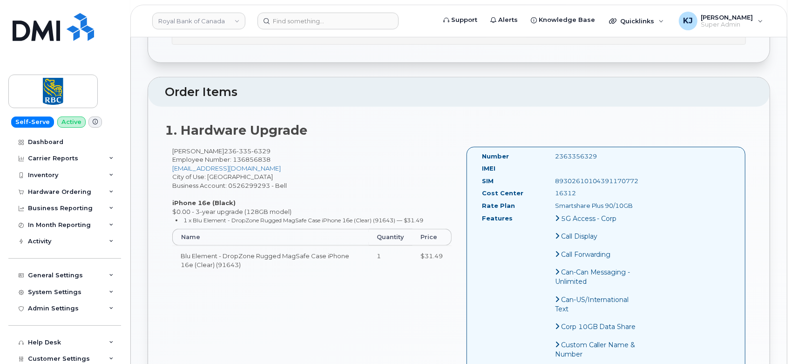
drag, startPoint x: 244, startPoint y: 185, endPoint x: 242, endPoint y: 190, distance: 5.4
click at [242, 196] on div "Keenan Geib 236 335 6329 Employee Number: 136856838 kgeib@phn.com City of Use: …" at bounding box center [312, 215] width 294 height 136
click at [243, 185] on div "Keenan Geib 236 335 6329 Employee Number: 136856838 kgeib@phn.com City of Use: …" at bounding box center [312, 215] width 294 height 136
copy div "0526299293"
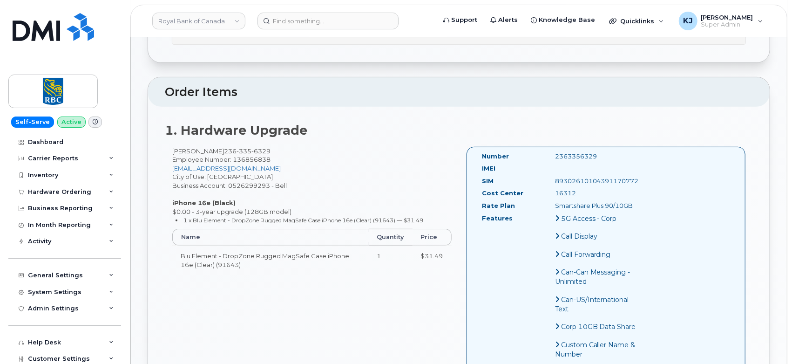
click at [562, 196] on div "16312" at bounding box center [599, 193] width 102 height 9
copy div "16312"
drag, startPoint x: 552, startPoint y: 205, endPoint x: 634, endPoint y: 204, distance: 81.5
click at [634, 204] on div "Smartshare Plus 90/10GB" at bounding box center [599, 205] width 102 height 9
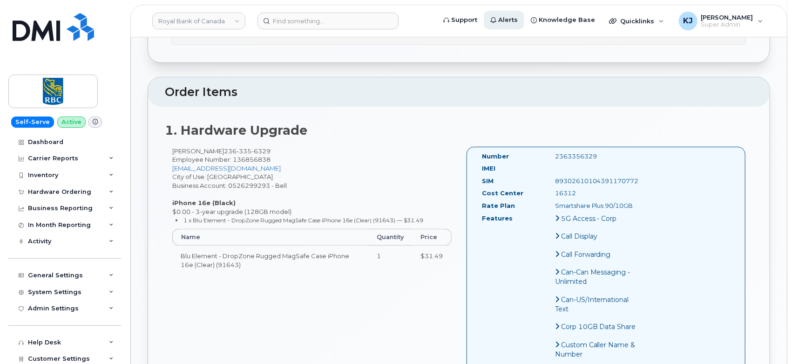
copy div "Smartshare Plus 90/10GB"
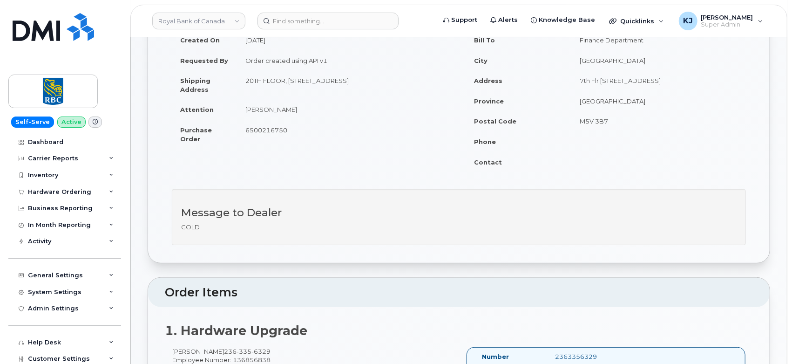
scroll to position [52, 0]
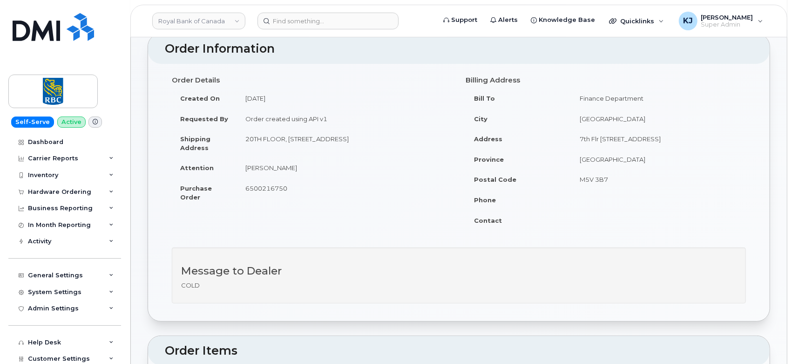
click at [263, 187] on span "6500216750" at bounding box center [266, 187] width 42 height 7
copy span "6500216750"
click at [371, 59] on header "Order Information" at bounding box center [458, 49] width 621 height 30
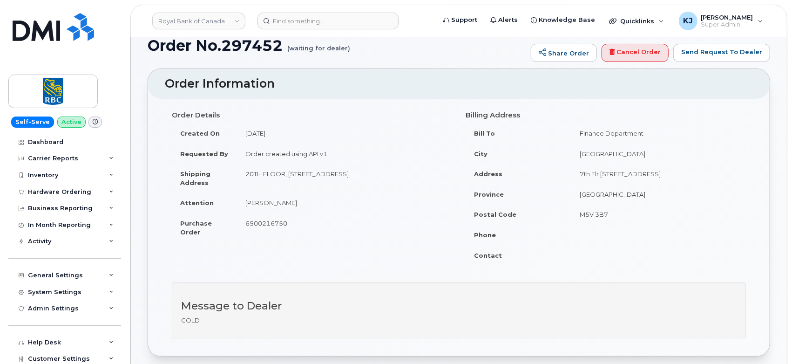
scroll to position [0, 0]
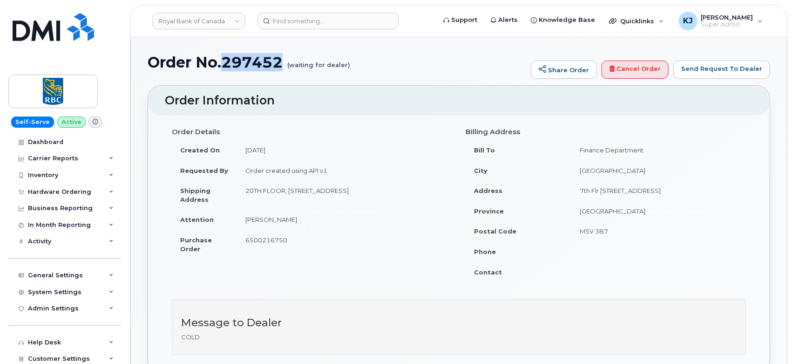
drag, startPoint x: 227, startPoint y: 64, endPoint x: 282, endPoint y: 63, distance: 54.9
click at [282, 63] on h1 "Order No.297452 (waiting for dealer)" at bounding box center [337, 62] width 378 height 16
copy h1 "297452"
click at [66, 193] on div "Hardware Ordering" at bounding box center [59, 191] width 63 height 7
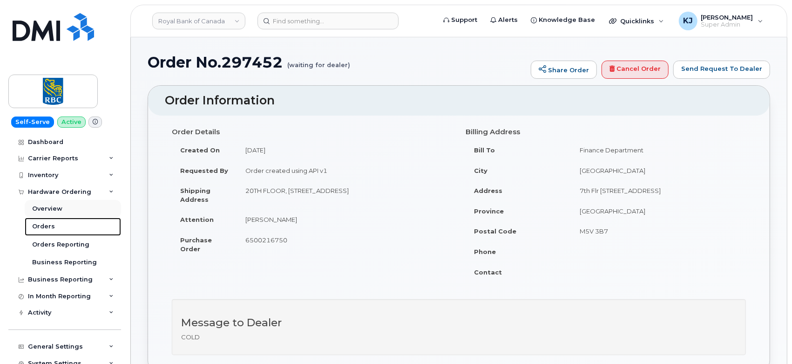
drag, startPoint x: 52, startPoint y: 225, endPoint x: 110, endPoint y: 200, distance: 63.4
click at [53, 226] on link "Orders" at bounding box center [73, 226] width 96 height 18
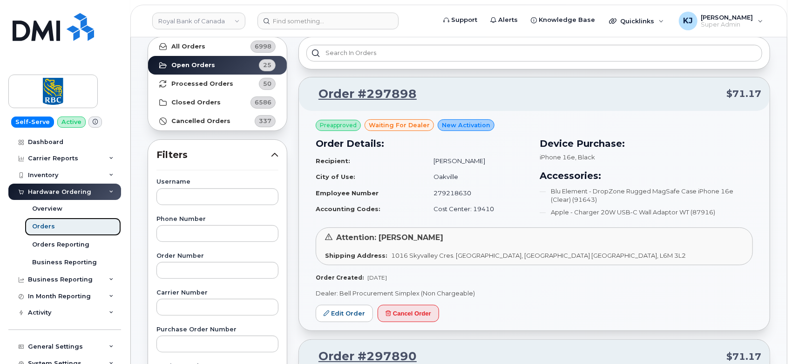
scroll to position [52, 0]
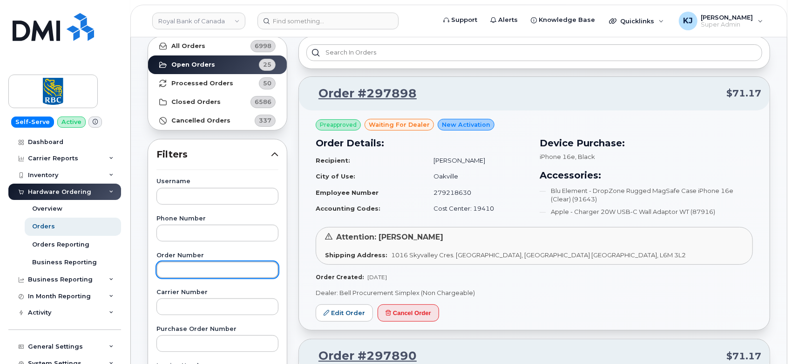
click at [205, 273] on input "text" at bounding box center [217, 269] width 122 height 17
paste input "297452"
type input "297452"
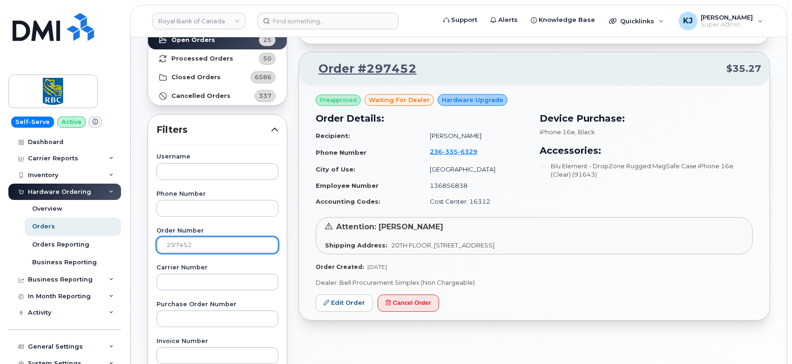
scroll to position [155, 0]
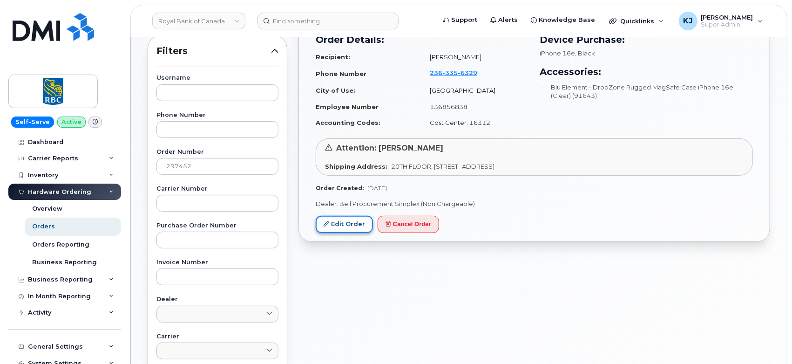
click at [351, 221] on link "Edit Order" at bounding box center [344, 224] width 57 height 17
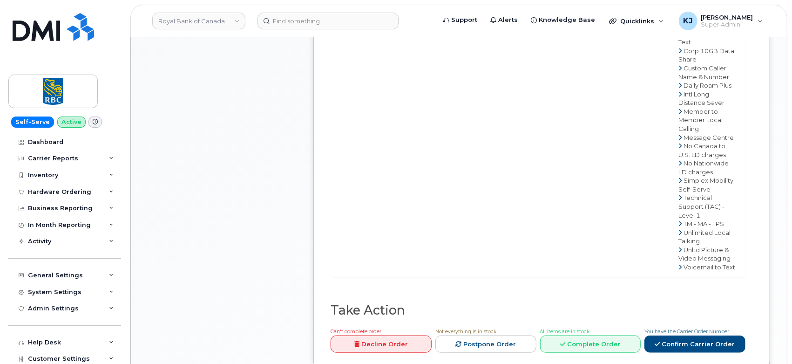
scroll to position [724, 0]
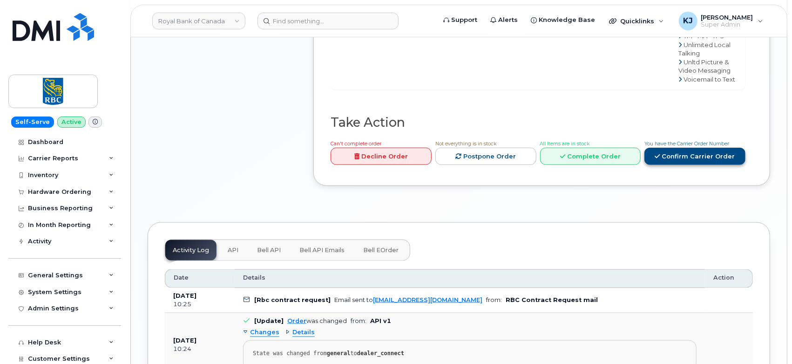
click at [691, 148] on link "Confirm Carrier Order" at bounding box center [694, 156] width 101 height 17
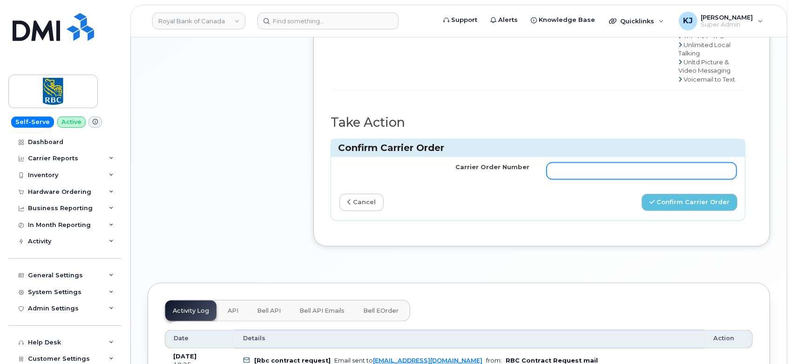
click at [591, 162] on input "Carrier Order Number" at bounding box center [642, 170] width 190 height 17
paste input "3004330"
type input "3004330"
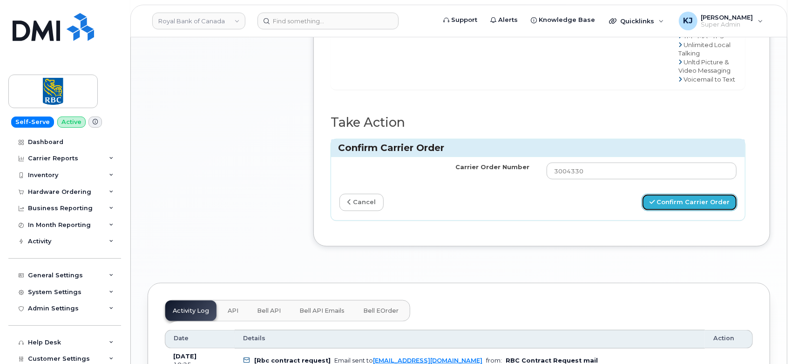
click at [682, 194] on button "Confirm Carrier Order" at bounding box center [689, 202] width 96 height 17
